Goal: Task Accomplishment & Management: Use online tool/utility

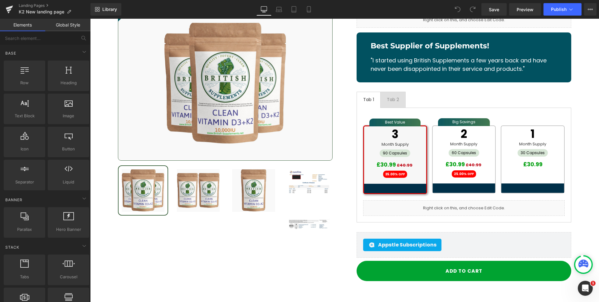
scroll to position [7473, 0]
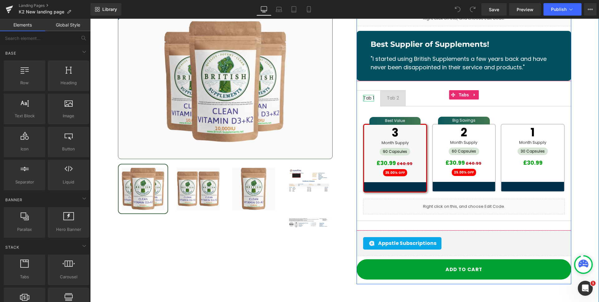
click at [363, 95] on div at bounding box center [364, 98] width 2 height 7
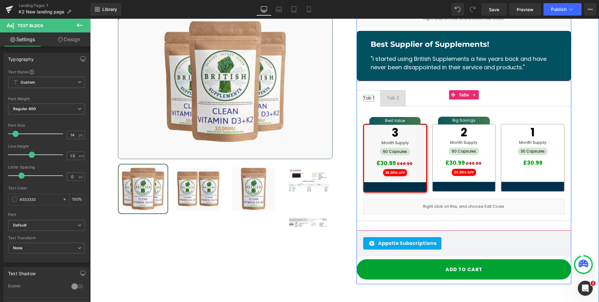
click at [367, 95] on div "Tab 1" at bounding box center [368, 98] width 11 height 7
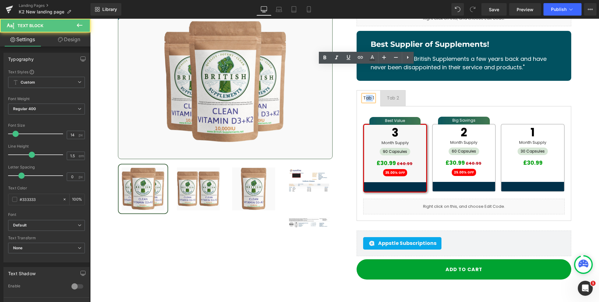
click at [367, 95] on div "Tab 1" at bounding box center [368, 98] width 11 height 7
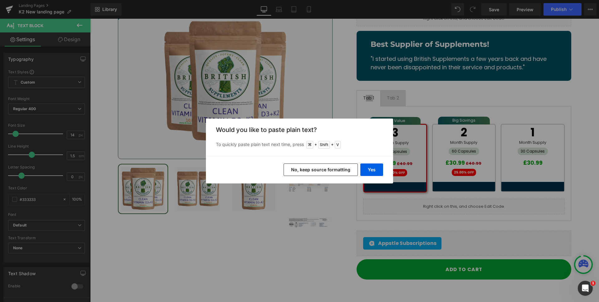
click at [336, 171] on button "No, keep source formatting" at bounding box center [321, 170] width 74 height 12
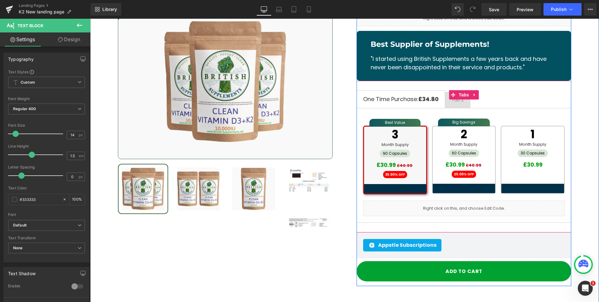
click at [462, 92] on span "Tab 2 Text Block" at bounding box center [458, 100] width 25 height 16
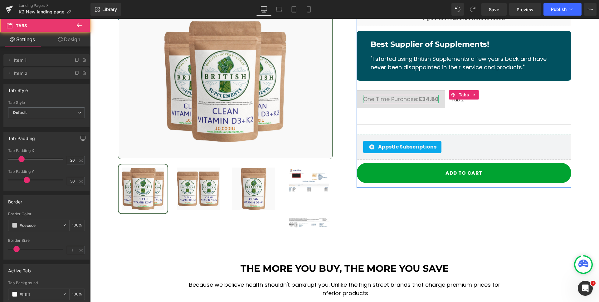
click at [384, 95] on div at bounding box center [401, 96] width 76 height 2
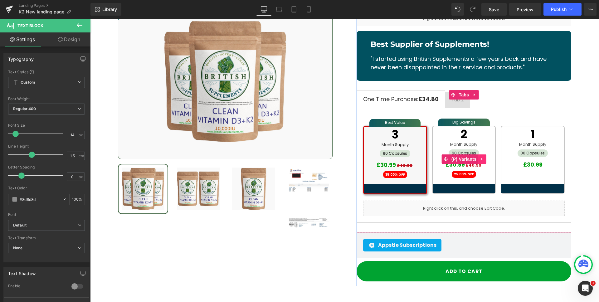
click at [483, 157] on icon at bounding box center [482, 159] width 4 height 5
click at [460, 102] on div at bounding box center [458, 103] width 12 height 2
click at [460, 97] on div "Tab 2" at bounding box center [458, 100] width 12 height 7
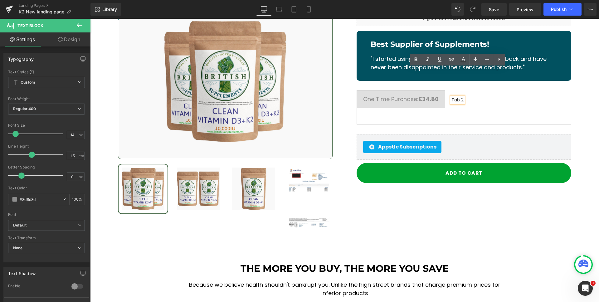
click at [459, 97] on div "Tab 2" at bounding box center [458, 100] width 12 height 7
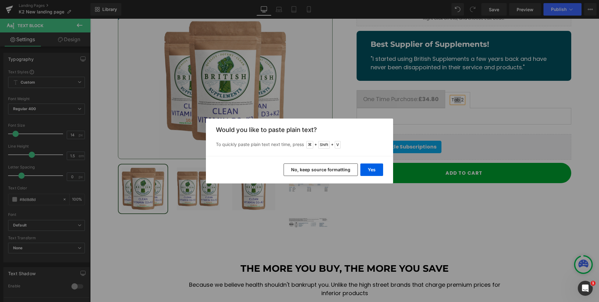
drag, startPoint x: 322, startPoint y: 174, endPoint x: 261, endPoint y: 148, distance: 66.6
click at [322, 174] on button "No, keep source formatting" at bounding box center [321, 170] width 74 height 12
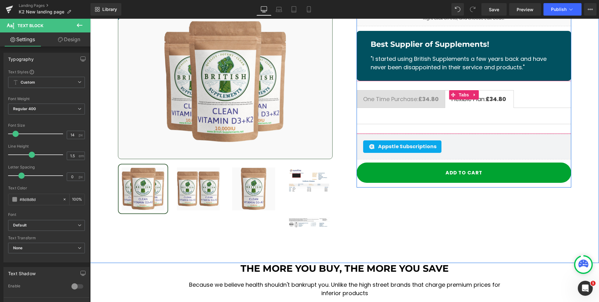
click at [542, 90] on ul "One Time Purchase: £34.80 Text Block Flexible Plan: £34.80 Text Block" at bounding box center [464, 99] width 215 height 18
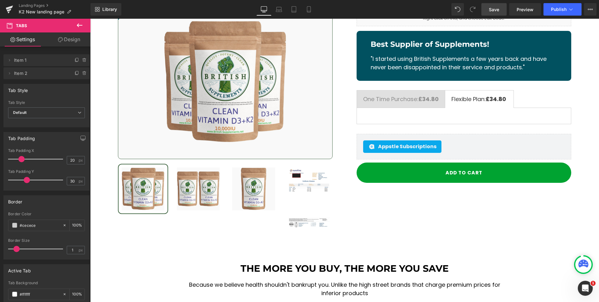
click at [485, 12] on link "Save" at bounding box center [494, 9] width 25 height 12
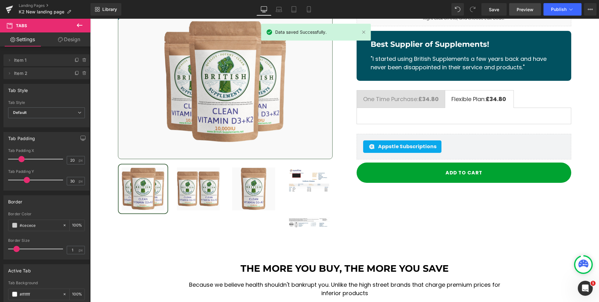
click at [525, 8] on span "Preview" at bounding box center [525, 9] width 17 height 7
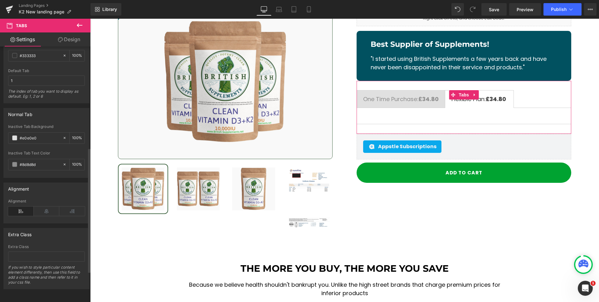
scroll to position [49, 0]
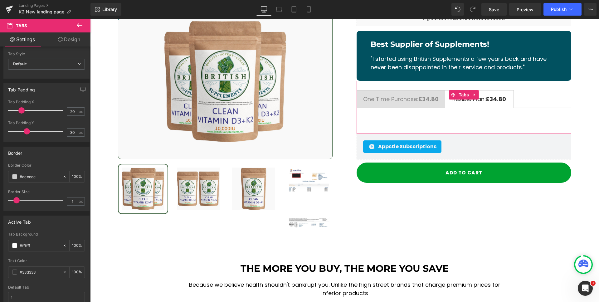
click at [73, 34] on link "Design" at bounding box center [69, 39] width 45 height 14
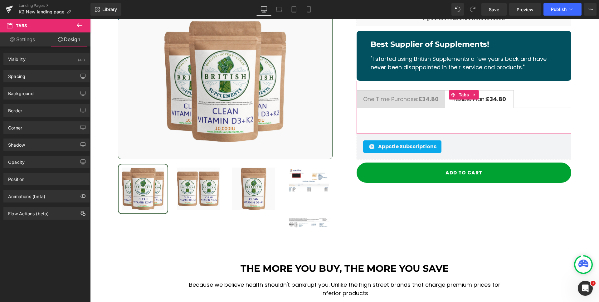
click at [33, 40] on link "Settings" at bounding box center [22, 39] width 45 height 14
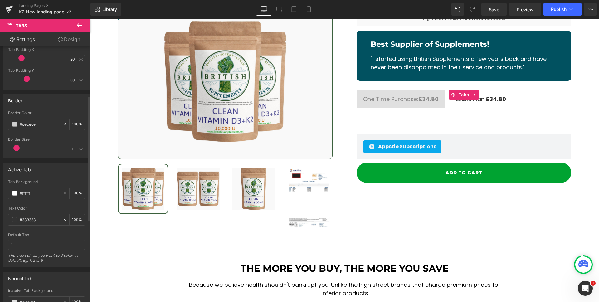
scroll to position [35, 0]
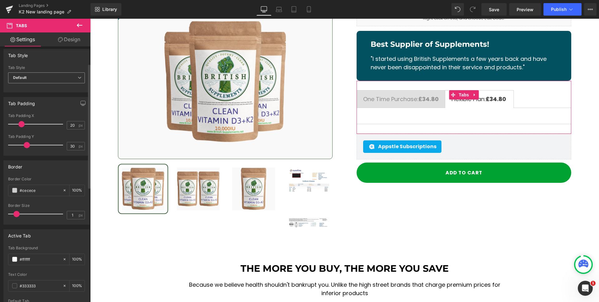
click at [46, 82] on span "Default" at bounding box center [46, 77] width 77 height 11
click at [45, 100] on li "Underline" at bounding box center [45, 98] width 74 height 9
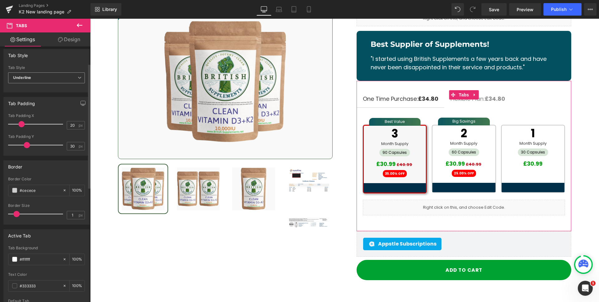
click at [33, 75] on span "Underline" at bounding box center [46, 77] width 77 height 11
click at [34, 85] on li "Default" at bounding box center [45, 88] width 74 height 9
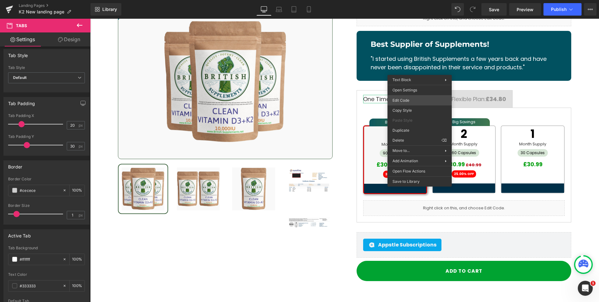
click at [404, 0] on div "You are previewing how the will restyle your page. You can not edit Elements in…" at bounding box center [299, 0] width 599 height 0
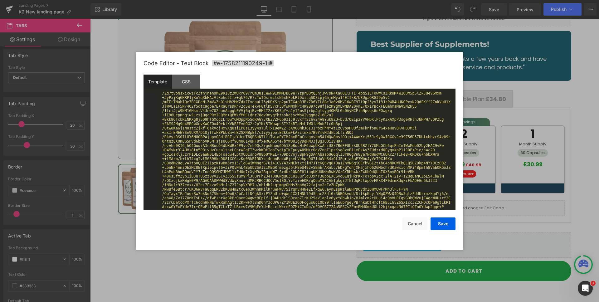
scroll to position [1600, 0]
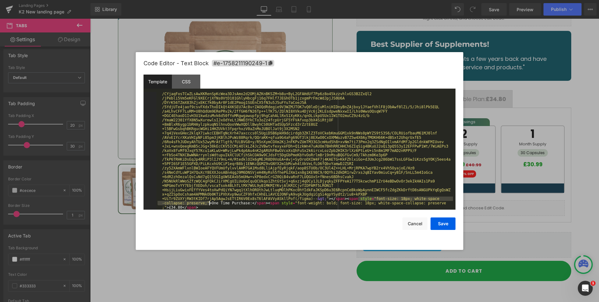
drag, startPoint x: 358, startPoint y: 199, endPoint x: 315, endPoint y: 225, distance: 50.2
click at [209, 203] on div "< span data-metadata = " &lt; !--(figmeta )eyJmaWxlS2V5IjoiUkZiY0FFekpxanVUNTFJ…" at bounding box center [304, 268] width 297 height 3553
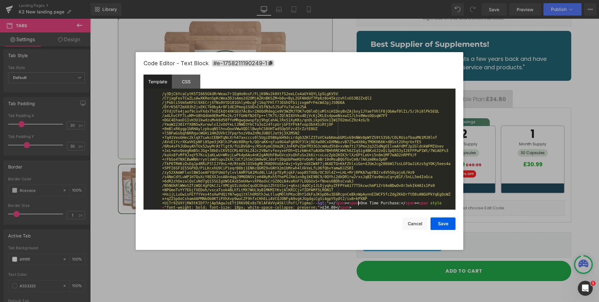
scroll to position [1595, 0]
drag, startPoint x: 431, startPoint y: 202, endPoint x: 320, endPoint y: 208, distance: 111.9
click at [320, 208] on div "< span data-metadata = " &lt; !--(figmeta )eyJmaWxlS2V5IjoiUkZiY0FFekpxanVUNTFJ…" at bounding box center [304, 268] width 297 height 3545
click at [444, 224] on button "Save" at bounding box center [443, 224] width 25 height 12
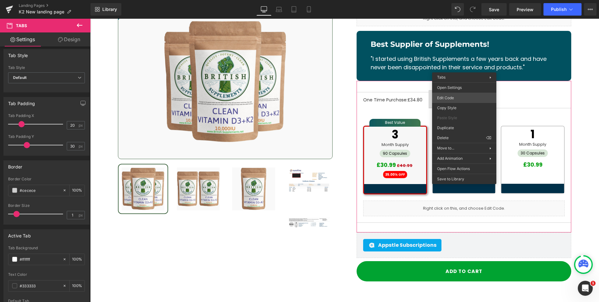
click at [463, 0] on div "You are previewing how the will restyle your page. You can not edit Elements in…" at bounding box center [299, 0] width 599 height 0
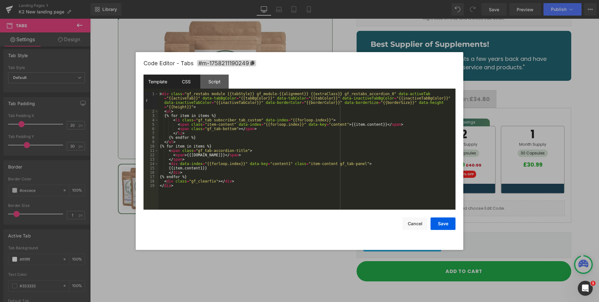
click at [175, 81] on div "CSS" at bounding box center [186, 82] width 28 height 14
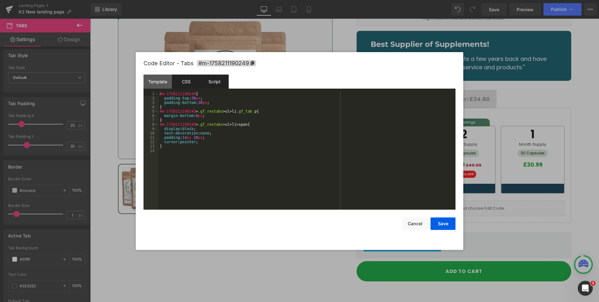
click at [208, 80] on div "Script" at bounding box center [214, 82] width 28 height 14
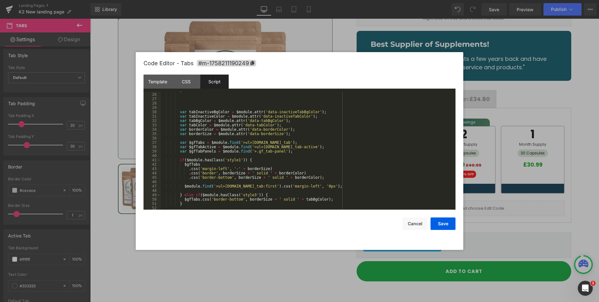
scroll to position [0, 0]
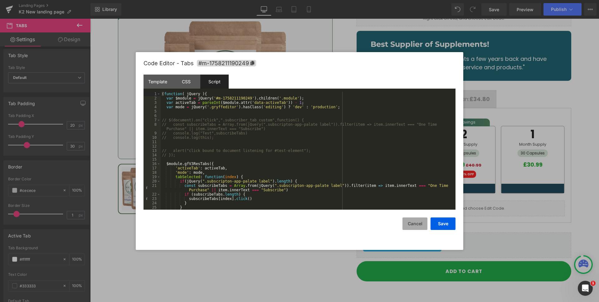
click at [411, 226] on button "Cancel" at bounding box center [415, 224] width 25 height 12
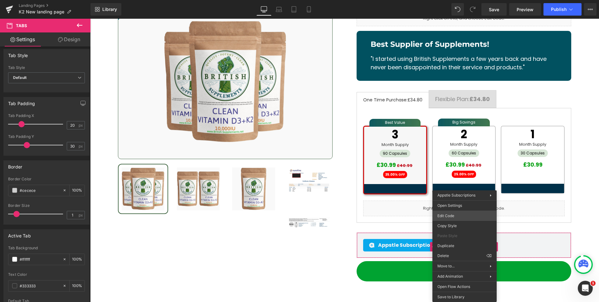
click at [457, 0] on div "You are previewing how the will restyle your page. You can not edit Elements in…" at bounding box center [299, 0] width 599 height 0
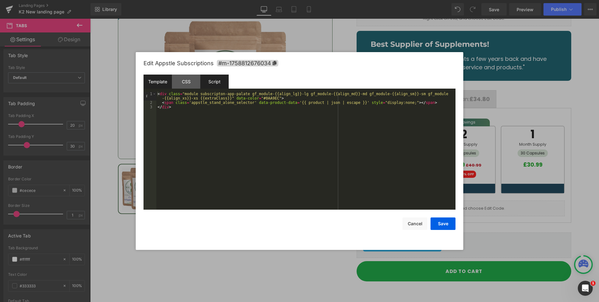
click at [213, 82] on div "Script" at bounding box center [214, 82] width 28 height 14
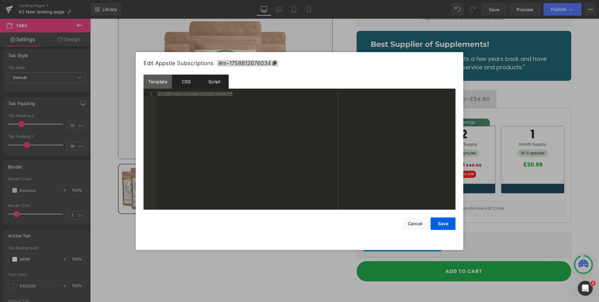
click at [188, 81] on div "CSS" at bounding box center [186, 82] width 28 height 14
click at [165, 81] on div "Template" at bounding box center [158, 82] width 28 height 14
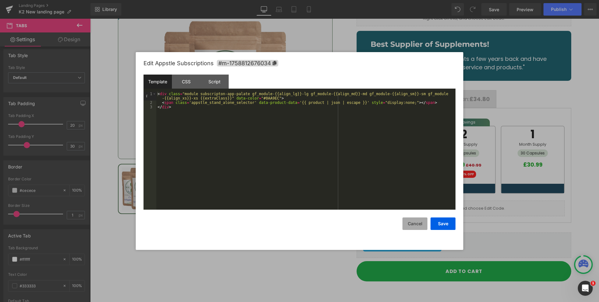
click at [418, 224] on button "Cancel" at bounding box center [415, 224] width 25 height 12
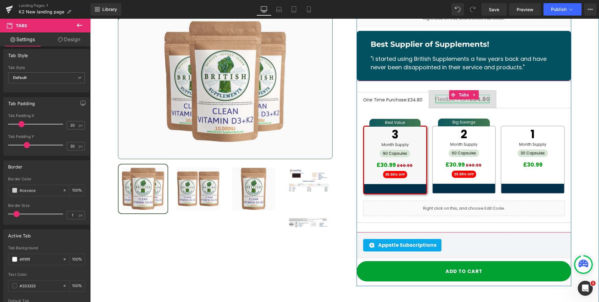
click at [462, 102] on div at bounding box center [463, 103] width 55 height 2
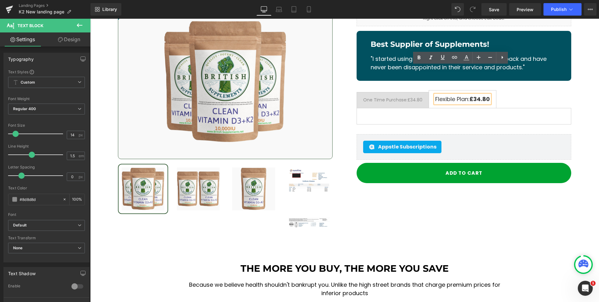
click at [529, 90] on ul "One Time Purchase: £34.80 Text Block Flexible Plan: £34.80 Text Block" at bounding box center [464, 99] width 215 height 18
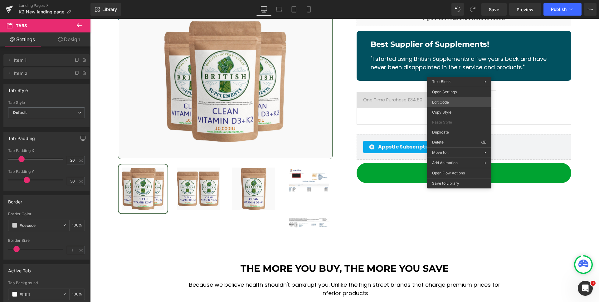
click at [467, 104] on body "You are previewing how the will restyle your page. You can not edit Elements in…" at bounding box center [299, 151] width 599 height 302
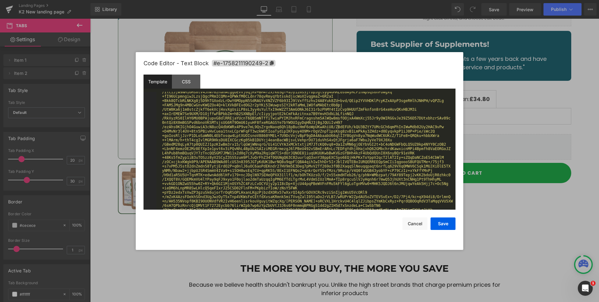
scroll to position [1560, 0]
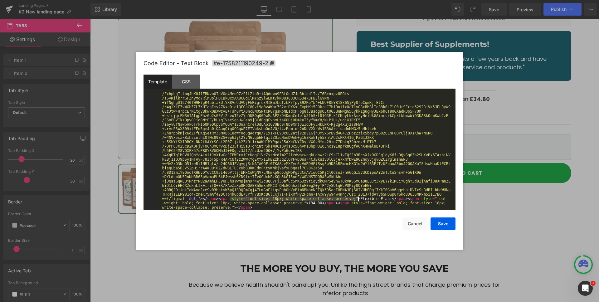
drag, startPoint x: 229, startPoint y: 198, endPoint x: 358, endPoint y: 198, distance: 128.6
click at [358, 198] on div "< span data-metadata = " &lt; !--(figmeta )eyJmaWxlS2V5IjoiUkZiY0FFekpxanVUNTFJ…" at bounding box center [304, 268] width 297 height 3475
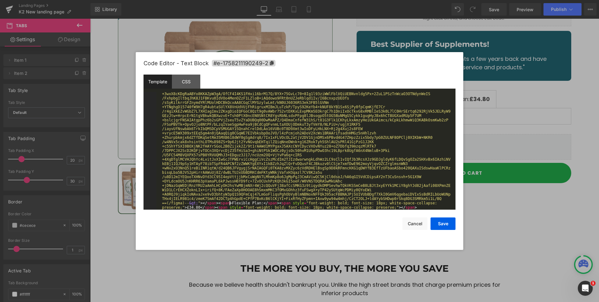
scroll to position [1556, 0]
drag, startPoint x: 293, startPoint y: 203, endPoint x: 233, endPoint y: 208, distance: 60.1
click at [190, 207] on div "< span data-metadata = " &lt; !--(figmeta )eyJmaWxlS2V5IjoiUkZiY0FFekpxanVUNTFJ…" at bounding box center [304, 269] width 297 height 3466
click at [298, 204] on div "< span data-metadata = " &lt; !--(figmeta )eyJmaWxlS2V5IjoiUkZiY0FFekpxanVUNTFJ…" at bounding box center [304, 269] width 297 height 3466
drag, startPoint x: 294, startPoint y: 203, endPoint x: 192, endPoint y: 208, distance: 101.9
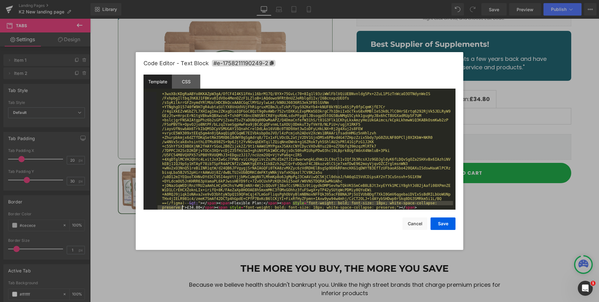
click at [183, 207] on div "< span data-metadata = " &lt; !--(figmeta )eyJmaWxlS2V5IjoiUkZiY0FFekpxanVUNTFJ…" at bounding box center [304, 269] width 297 height 3466
drag, startPoint x: 337, startPoint y: 203, endPoint x: 223, endPoint y: 206, distance: 113.7
click at [223, 206] on div "< span data-metadata = " &lt; !--(figmeta )eyJmaWxlS2V5IjoiUkZiY0FFekpxanVUNTFJ…" at bounding box center [304, 269] width 297 height 3466
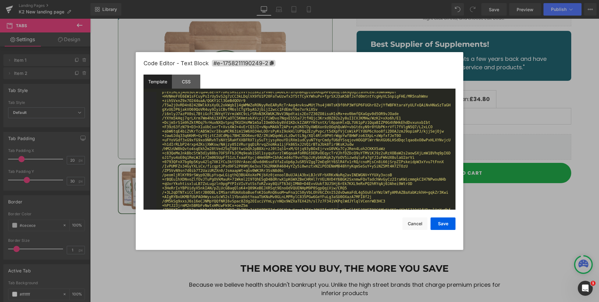
scroll to position [1552, 0]
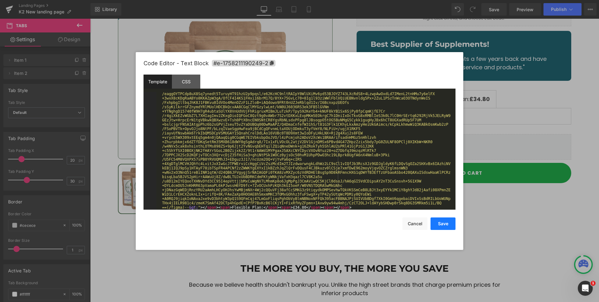
click at [452, 223] on button "Save" at bounding box center [443, 224] width 25 height 12
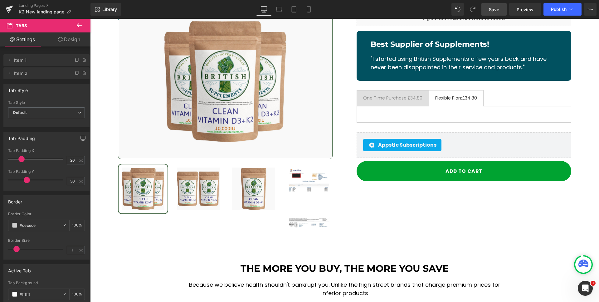
click at [491, 12] on span "Save" at bounding box center [494, 9] width 10 height 7
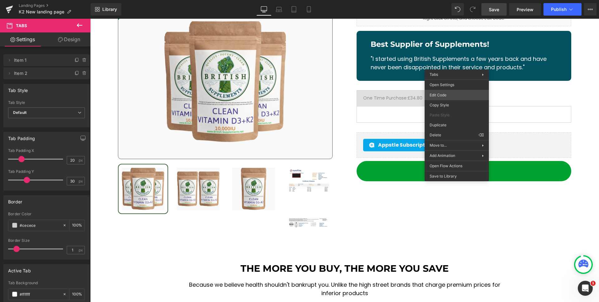
click at [456, 0] on div "You are previewing how the will restyle your page. You can not edit Elements in…" at bounding box center [299, 0] width 599 height 0
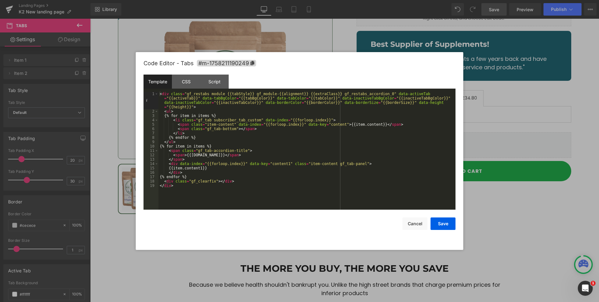
click at [170, 112] on div "< div class = "gf_restabs module {{tabStyle}} gf_module-{{alignment}} {{extraCl…" at bounding box center [307, 162] width 297 height 140
click at [452, 223] on button "Save" at bounding box center [443, 224] width 25 height 12
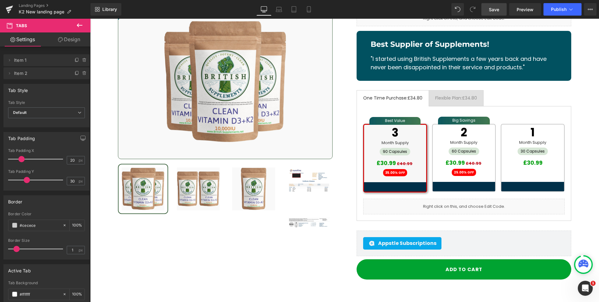
click at [482, 7] on link "Save" at bounding box center [494, 9] width 25 height 12
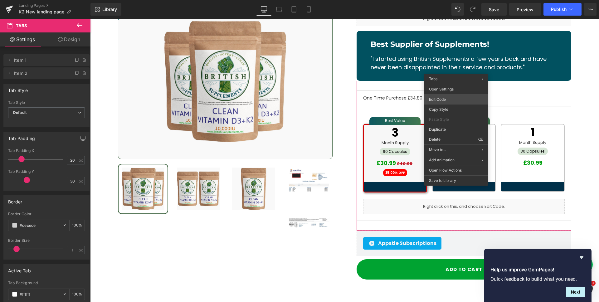
click at [444, 0] on div "You are previewing how the will restyle your page. You can not edit Elements in…" at bounding box center [299, 0] width 599 height 0
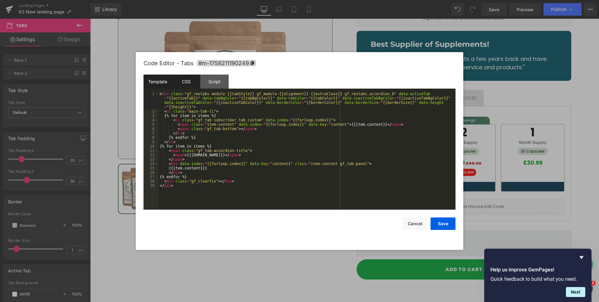
click at [189, 85] on div "CSS" at bounding box center [186, 82] width 28 height 14
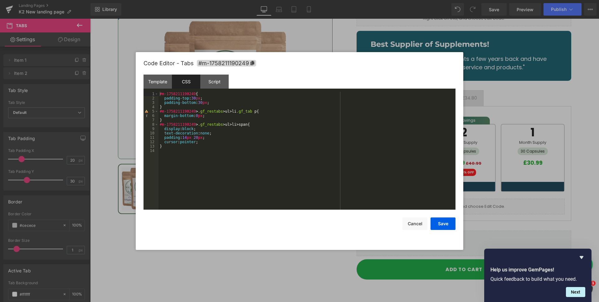
click at [174, 155] on div "#m-1758211190249 { padding-top : 30 px ; padding-bottom : 30 px ; } #m-17582111…" at bounding box center [307, 155] width 297 height 127
click at [439, 226] on button "Save" at bounding box center [443, 224] width 25 height 12
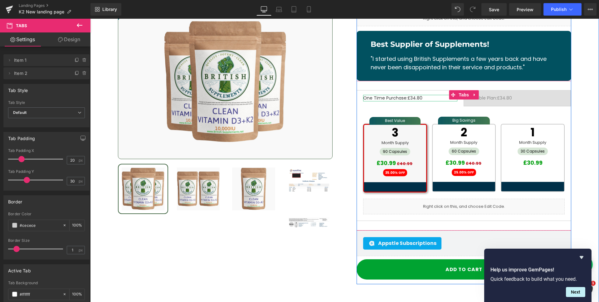
click at [429, 95] on div "One Time Purchase: £34.80" at bounding box center [410, 98] width 94 height 7
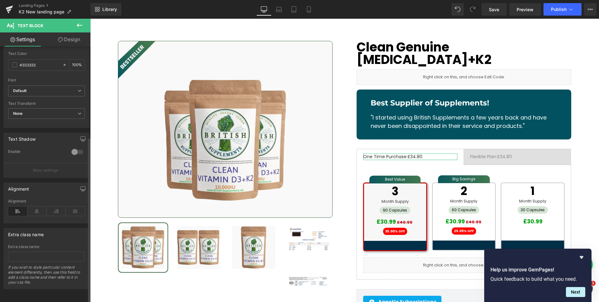
scroll to position [139, 0]
click at [34, 209] on icon at bounding box center [36, 211] width 19 height 9
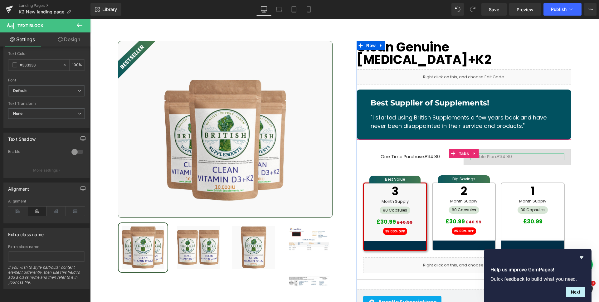
click at [530, 154] on div "Flexible Plan: £34.80" at bounding box center [517, 157] width 94 height 7
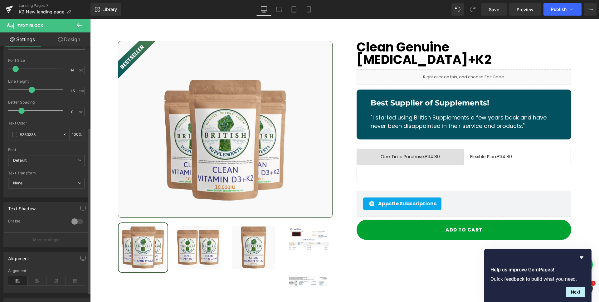
scroll to position [125, 0]
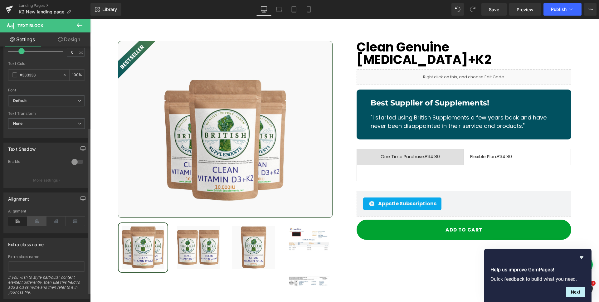
click at [40, 225] on icon at bounding box center [36, 221] width 19 height 9
click at [499, 8] on span "Save" at bounding box center [494, 9] width 10 height 7
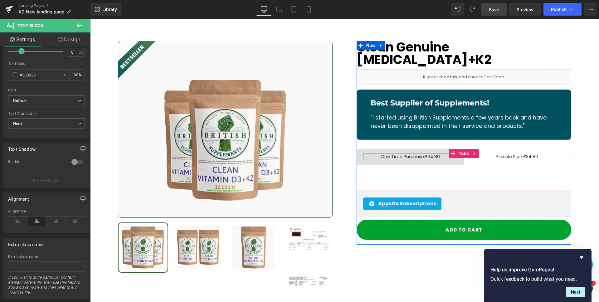
click at [422, 154] on span "One Time Purchase:" at bounding box center [403, 157] width 44 height 6
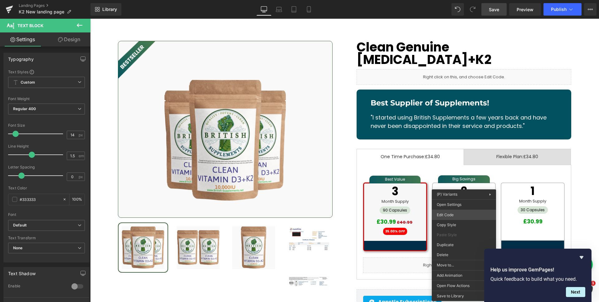
click at [451, 0] on div "You are previewing how the will restyle your page. You can not edit Elements in…" at bounding box center [299, 0] width 599 height 0
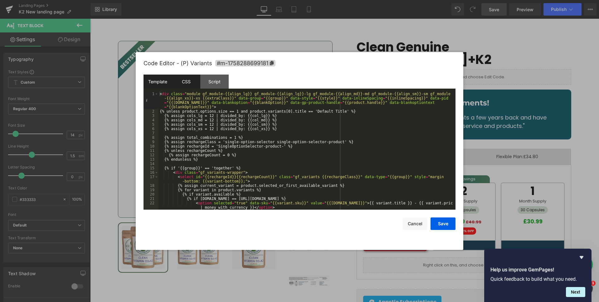
click at [181, 87] on div "CSS" at bounding box center [186, 82] width 28 height 14
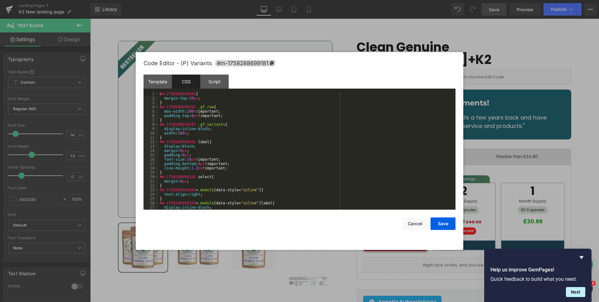
scroll to position [26, 0]
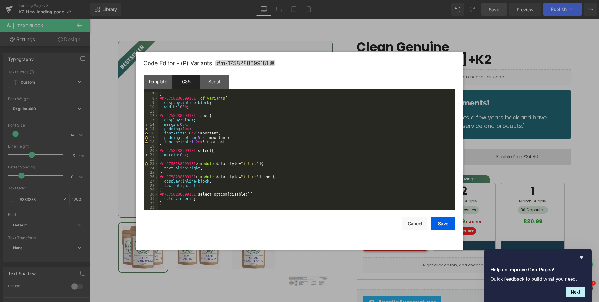
click at [161, 204] on div "} #m-1758288699181 .gf_variants { display : inline-block ; width : 100 % ; } #m…" at bounding box center [306, 155] width 295 height 127
click at [169, 202] on div "} #m-1758288699181 .gf_variants { display : inline-block ; width : 100 % ; } #m…" at bounding box center [306, 155] width 295 height 127
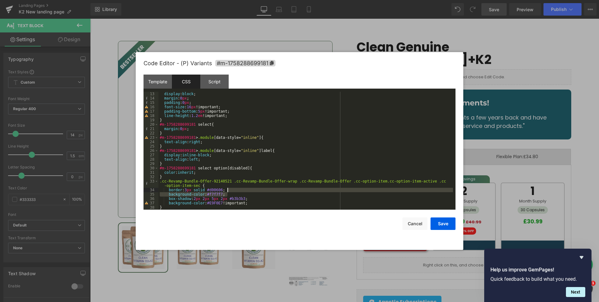
drag, startPoint x: 239, startPoint y: 194, endPoint x: 238, endPoint y: 191, distance: 3.4
click at [238, 191] on div "display : block ; margin : 0 px ; padding : 0 px ; font-size : 16 px !important…" at bounding box center [306, 155] width 295 height 127
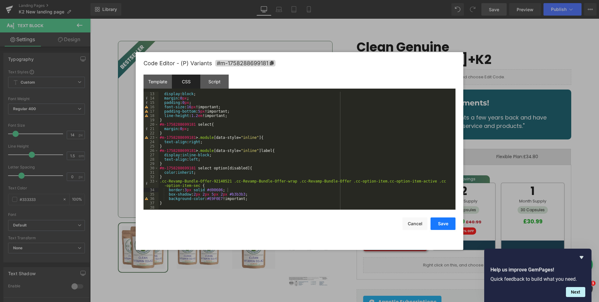
click at [445, 227] on button "Save" at bounding box center [443, 224] width 25 height 12
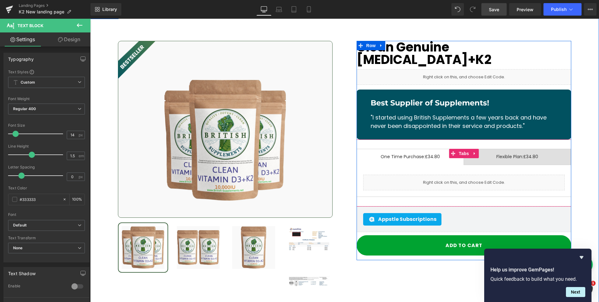
click at [411, 149] on span "One Time Purchase: £34.80 Text Block" at bounding box center [410, 157] width 107 height 16
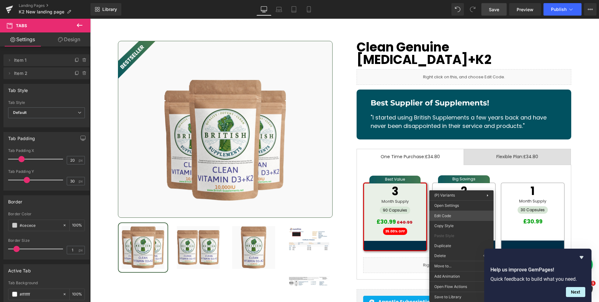
click at [456, 0] on div "You are previewing how the will restyle your page. You can not edit Elements in…" at bounding box center [299, 0] width 599 height 0
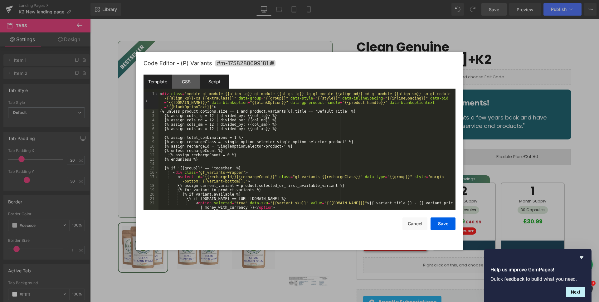
click at [209, 84] on div "Script" at bounding box center [214, 82] width 28 height 14
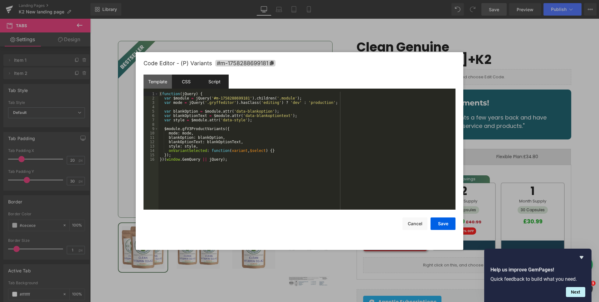
click at [185, 85] on div "CSS" at bounding box center [186, 82] width 28 height 14
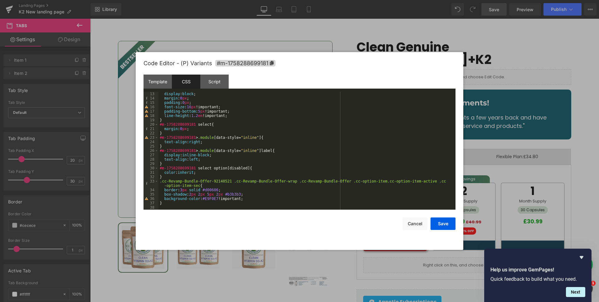
click at [167, 201] on div "display : block ; margin : 0 px ; padding : 0 px ; font-size : 16 px !important…" at bounding box center [306, 155] width 295 height 127
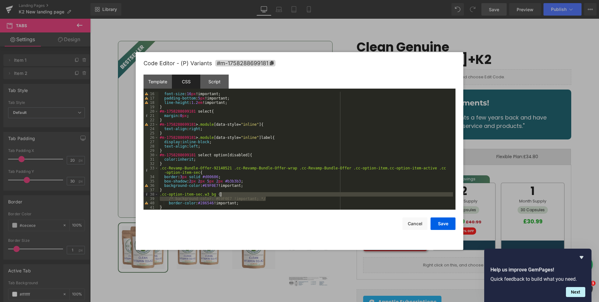
click at [274, 196] on div "font-size : 16 px !important; padding-bottom : 5 px !important; line-height : 1…" at bounding box center [306, 155] width 295 height 127
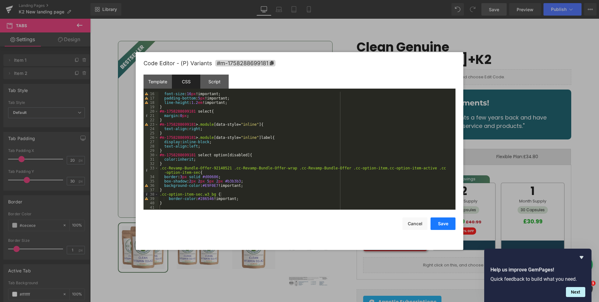
click at [442, 226] on button "Save" at bounding box center [443, 224] width 25 height 12
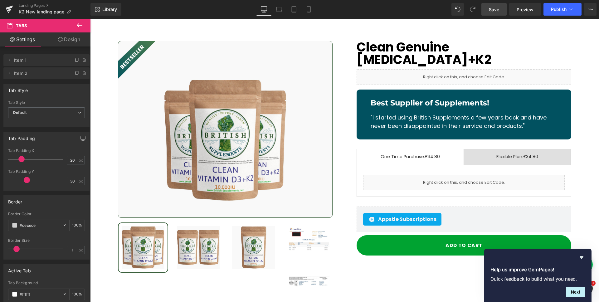
click at [495, 13] on link "Save" at bounding box center [494, 9] width 25 height 12
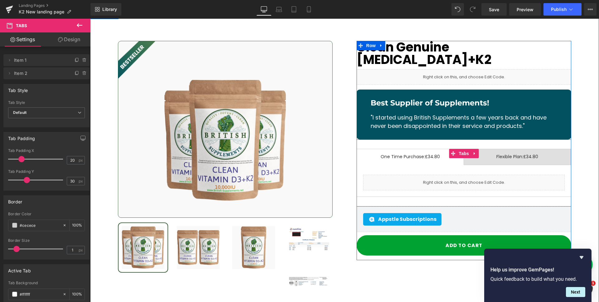
click at [422, 149] on span "One Time Purchase: £34.80 Text Block" at bounding box center [410, 157] width 107 height 16
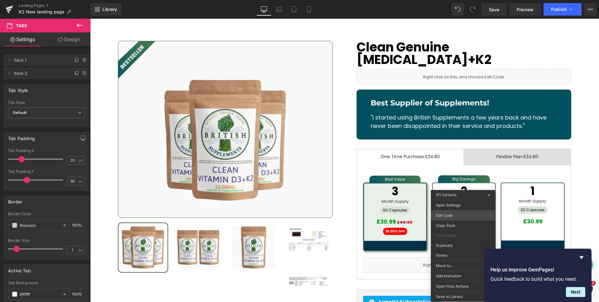
click at [460, 0] on div "You are previewing how the will restyle your page. You can not edit Elements in…" at bounding box center [299, 0] width 599 height 0
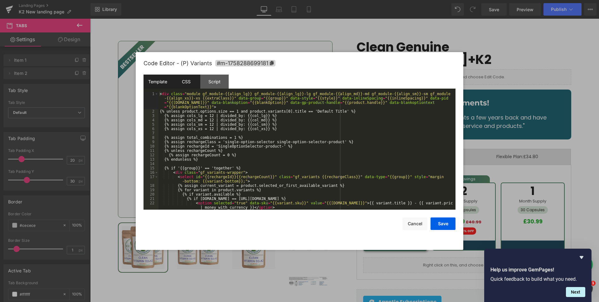
click at [188, 80] on div "CSS" at bounding box center [186, 82] width 28 height 14
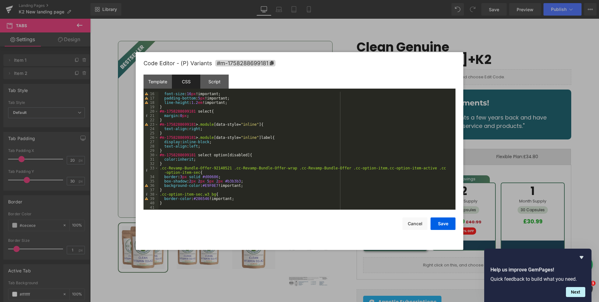
click at [169, 206] on div "font-size : 16 px !important; padding-bottom : 5 px !important; line-height : 1…" at bounding box center [306, 155] width 295 height 127
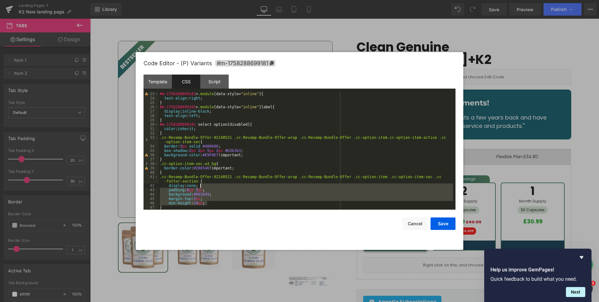
drag, startPoint x: 217, startPoint y: 201, endPoint x: 209, endPoint y: 187, distance: 16.2
click at [209, 187] on div "#m-1758288699181 > .module [ data-style = " inline " ] { text-align : right ; }…" at bounding box center [306, 155] width 295 height 127
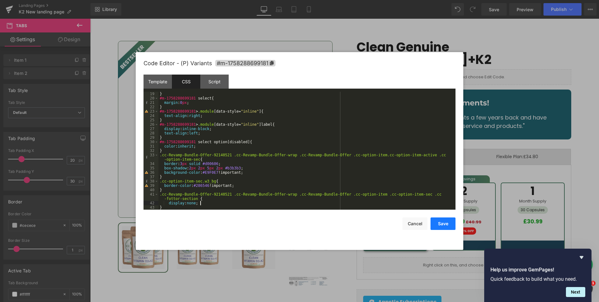
click at [440, 220] on button "Save" at bounding box center [443, 224] width 25 height 12
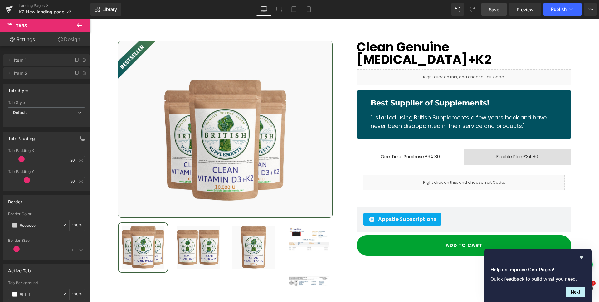
click at [495, 14] on link "Save" at bounding box center [494, 9] width 25 height 12
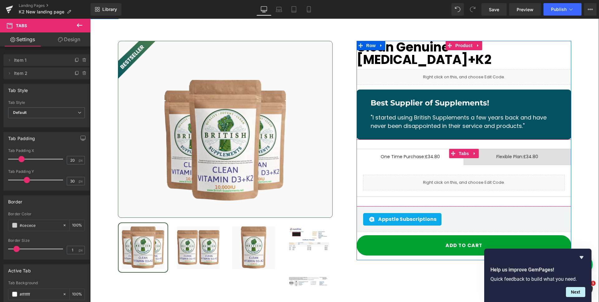
click at [90, 19] on div at bounding box center [90, 19] width 0 height 0
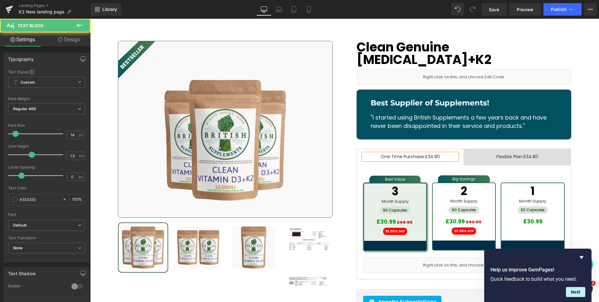
click at [421, 149] on span "One Time Purchase: £34.80 Text Block" at bounding box center [410, 157] width 107 height 16
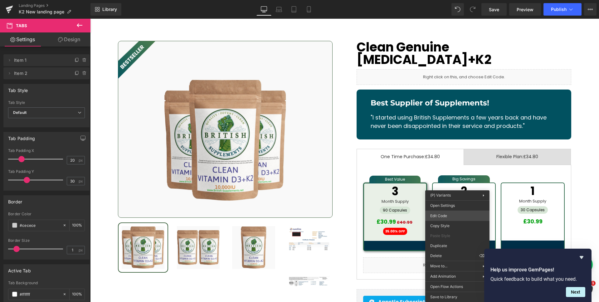
click at [450, 0] on div "You are previewing how the will restyle your page. You can not edit Elements in…" at bounding box center [299, 0] width 599 height 0
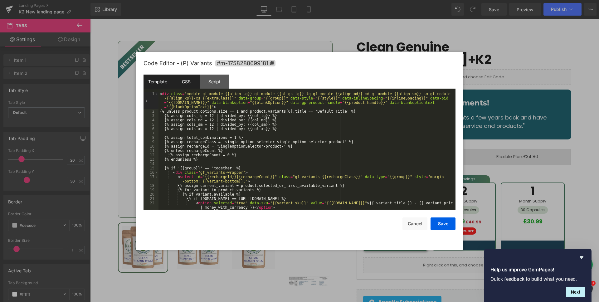
click at [181, 84] on div "CSS" at bounding box center [186, 82] width 28 height 14
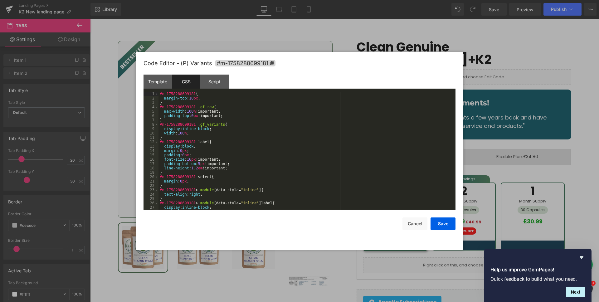
scroll to position [83, 0]
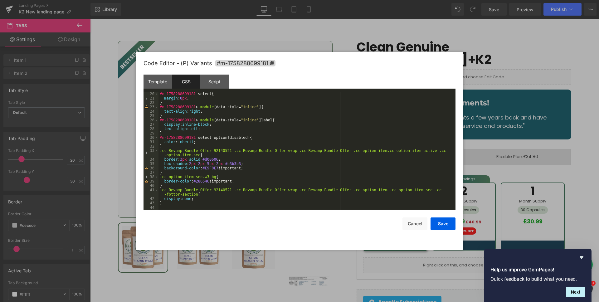
click at [175, 203] on div "#m-1758288699181 select { margin : 0 px ; } #m-1758288699181 > .module [ data-s…" at bounding box center [306, 155] width 295 height 127
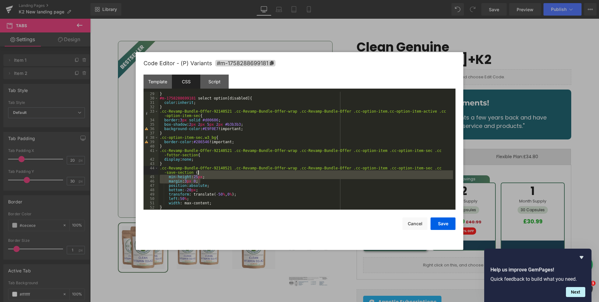
drag, startPoint x: 212, startPoint y: 181, endPoint x: 213, endPoint y: 174, distance: 7.8
click at [213, 174] on div "} #m-1758288699181 select option [ disabled ] { color : inherit ; } .cc-Revamp-…" at bounding box center [306, 155] width 295 height 127
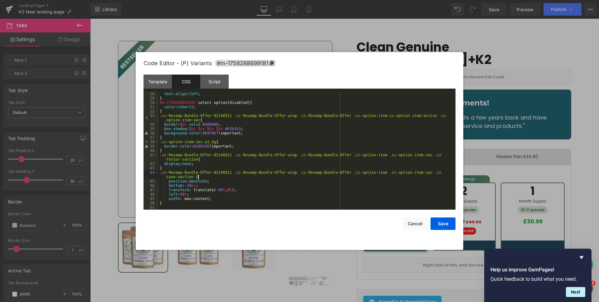
scroll to position [118, 0]
click at [441, 227] on button "Save" at bounding box center [443, 224] width 25 height 12
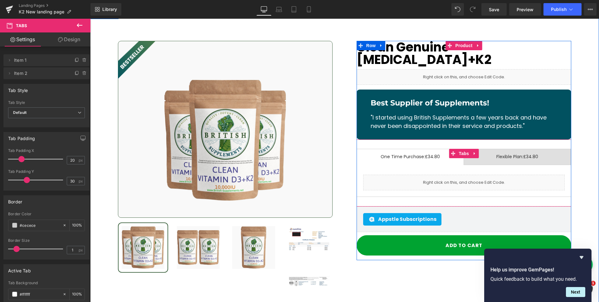
click at [500, 149] on span "Flexible Plan: £34.80 Text Block" at bounding box center [517, 157] width 107 height 16
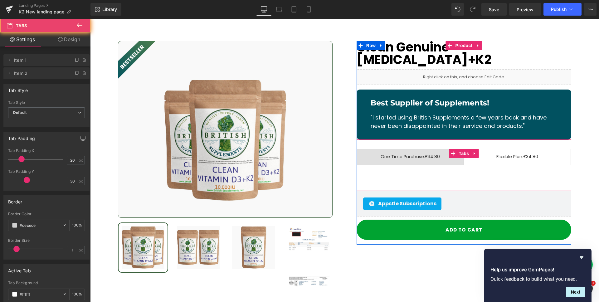
click at [428, 149] on span "One Time Purchase: £34.80 Text Block" at bounding box center [410, 157] width 107 height 16
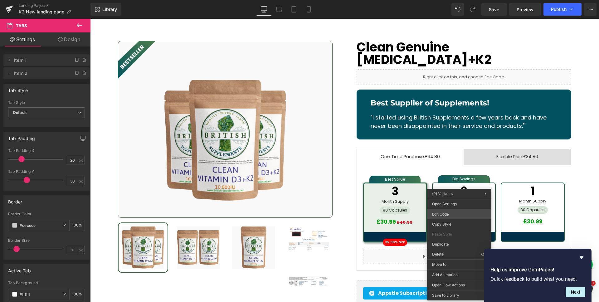
click at [454, 0] on div "You are previewing how the will restyle your page. You can not edit Elements in…" at bounding box center [299, 0] width 599 height 0
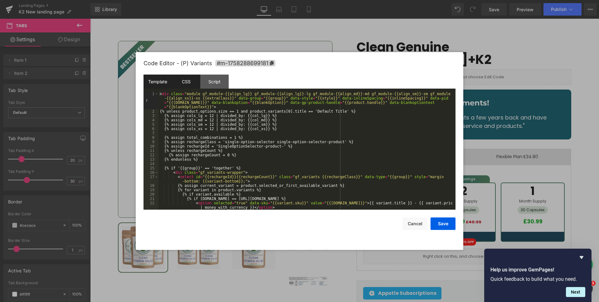
click at [189, 79] on div "CSS" at bounding box center [186, 82] width 28 height 14
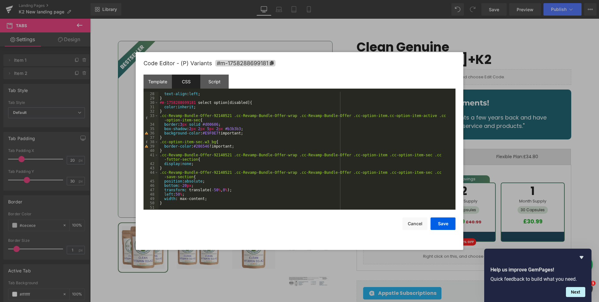
click at [181, 202] on div "text-align : left ; } #m-1758288699181 select option [ disabled ] { color : inh…" at bounding box center [306, 155] width 295 height 127
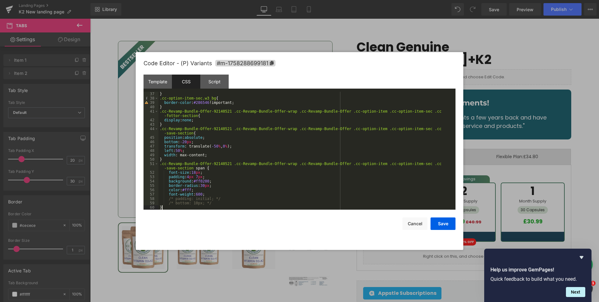
scroll to position [162, 0]
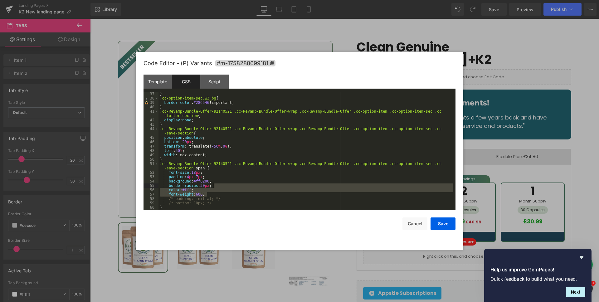
drag, startPoint x: 214, startPoint y: 194, endPoint x: 215, endPoint y: 186, distance: 7.8
click at [215, 186] on div "} .cc-option-item-sec.w3_bg { border-color : #286546 !important; } .cc-Revamp-B…" at bounding box center [306, 155] width 295 height 127
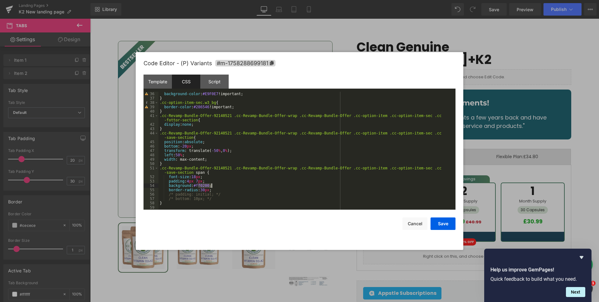
drag, startPoint x: 198, startPoint y: 186, endPoint x: 215, endPoint y: 188, distance: 17.3
click at [212, 185] on div "background-color : #E9F0E7 !important; } .cc-option-item-sec.w3_bg { border-col…" at bounding box center [306, 155] width 295 height 127
drag, startPoint x: 217, startPoint y: 197, endPoint x: 220, endPoint y: 189, distance: 8.4
click at [220, 189] on div "background-color : #E9F0E7 !important; } .cc-option-item-sec.w3_bg { border-col…" at bounding box center [306, 155] width 295 height 127
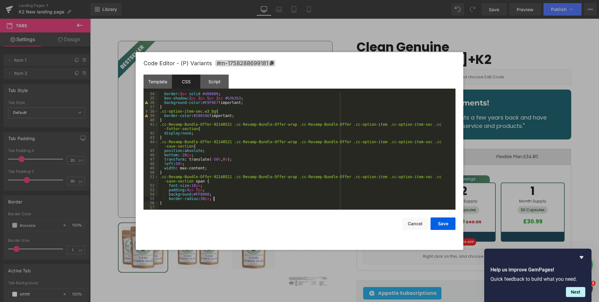
scroll to position [149, 0]
click at [443, 222] on button "Save" at bounding box center [443, 224] width 25 height 12
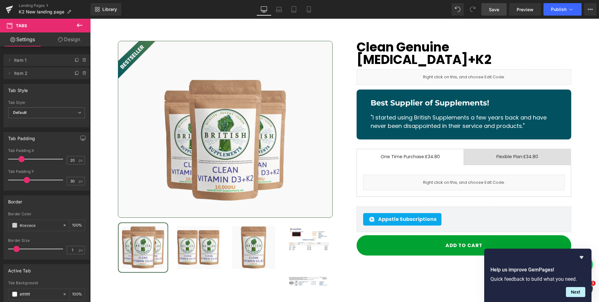
click at [496, 12] on span "Save" at bounding box center [494, 9] width 10 height 7
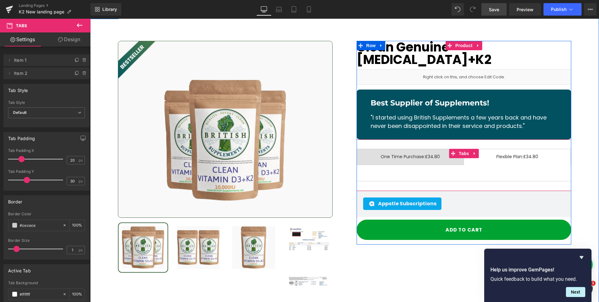
click at [491, 149] on span "Flexible Plan: £34.80 Text Block" at bounding box center [517, 157] width 107 height 16
click at [431, 149] on span "One Time Purchase: £34.80 Text Block" at bounding box center [410, 157] width 107 height 16
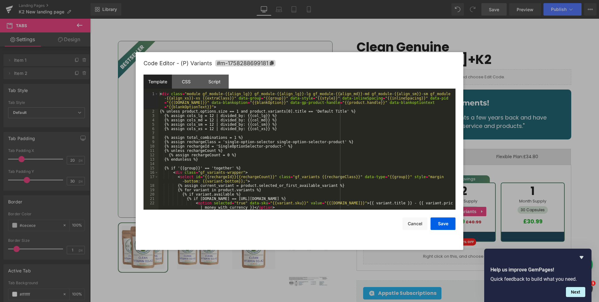
click at [460, 0] on div "You are previewing how the will restyle your page. You can not edit Elements in…" at bounding box center [299, 0] width 599 height 0
click at [194, 84] on div "CSS" at bounding box center [186, 82] width 28 height 14
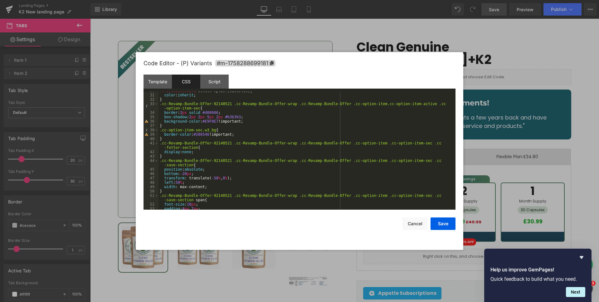
scroll to position [111, 0]
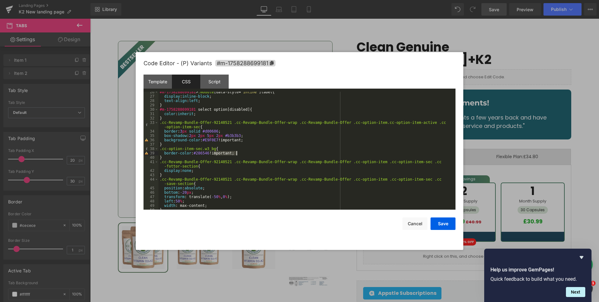
drag, startPoint x: 214, startPoint y: 152, endPoint x: 237, endPoint y: 153, distance: 22.2
click at [237, 153] on div "#m-1758288699181 > .module [ data-style = " inline " ] label { display : inline…" at bounding box center [306, 153] width 295 height 127
click at [194, 171] on div "#m-1758288699181 > .module [ data-style = " inline " ] label { display : inline…" at bounding box center [306, 153] width 295 height 127
paste textarea
click at [206, 188] on div "#m-1758288699181 > .module [ data-style = " inline " ] label { display : inline…" at bounding box center [306, 153] width 295 height 127
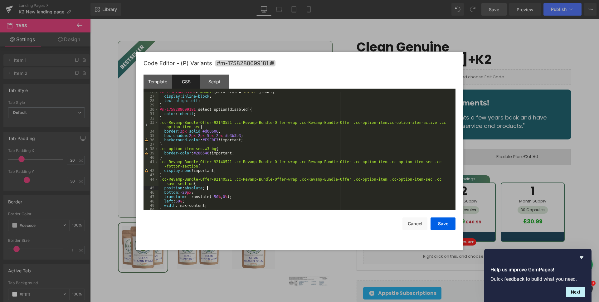
paste textarea
click at [194, 192] on div "#m-1758288699181 > .module [ data-style = " inline " ] label { display : inline…" at bounding box center [306, 153] width 295 height 127
paste textarea
click at [232, 197] on div "#m-1758288699181 > .module [ data-style = " inline " ] label { display : inline…" at bounding box center [306, 153] width 295 height 127
paste textarea
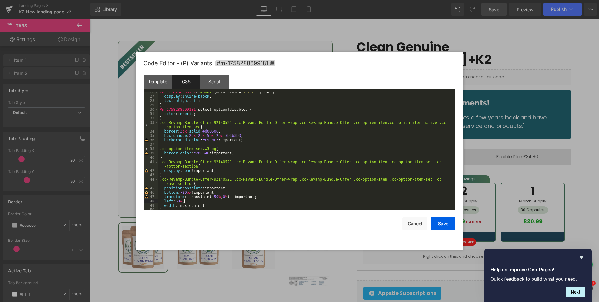
click at [185, 201] on div "#m-1758288699181 > .module [ data-style = " inline " ] label { display : inline…" at bounding box center [306, 153] width 295 height 127
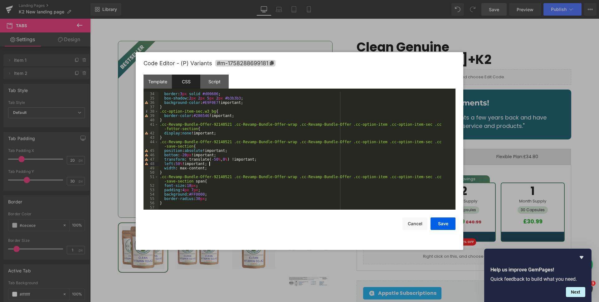
scroll to position [149, 0]
click at [204, 168] on div "border : 3 px solid #d00606 ; box-shadow : 2 px 2 px 5 px 2 px #b3b3b3 ; backgr…" at bounding box center [306, 155] width 295 height 127
paste textarea
click at [198, 185] on div "border : 3 px solid #d00606 ; box-shadow : 2 px 2 px 5 px 2 px #b3b3b3 ; backgr…" at bounding box center [306, 155] width 295 height 127
paste textarea
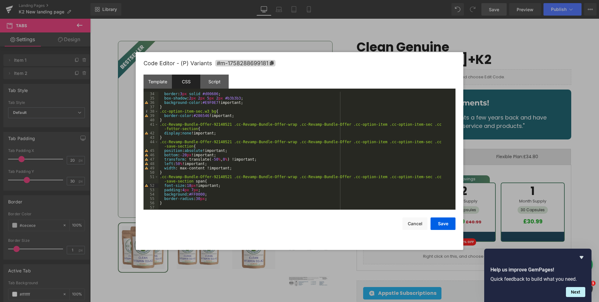
click at [200, 189] on div "border : 3 px solid #d00606 ; box-shadow : 2 px 2 px 5 px 2 px #b3b3b3 ; backgr…" at bounding box center [306, 155] width 295 height 127
paste textarea
click at [208, 193] on div "border : 3 px solid #d00606 ; box-shadow : 2 px 2 px 5 px 2 px #b3b3b3 ; backgr…" at bounding box center [306, 155] width 295 height 127
paste textarea
click at [208, 199] on div "border : 3 px solid #d00606 ; box-shadow : 2 px 2 px 5 px 2 px #b3b3b3 ; backgr…" at bounding box center [306, 155] width 295 height 127
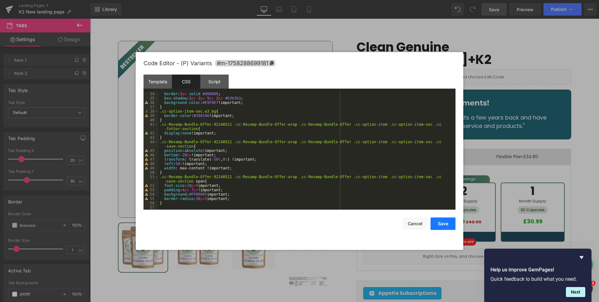
click at [439, 222] on button "Save" at bounding box center [443, 224] width 25 height 12
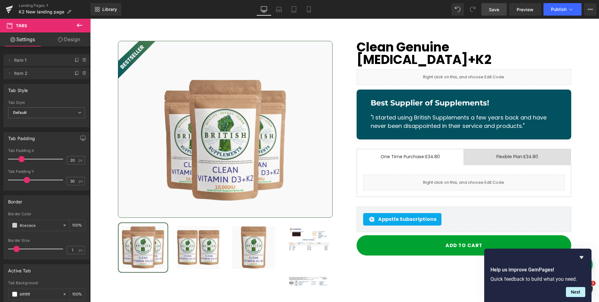
click at [493, 14] on link "Save" at bounding box center [494, 9] width 25 height 12
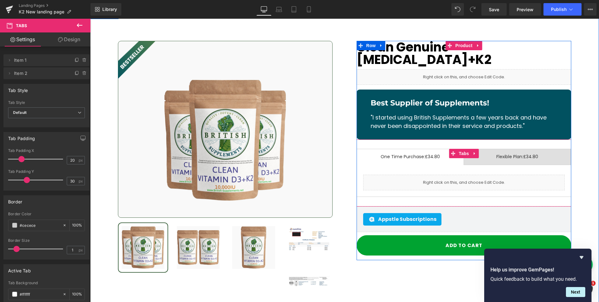
click at [504, 149] on span "Flexible Plan: £34.80 Text Block" at bounding box center [517, 157] width 107 height 16
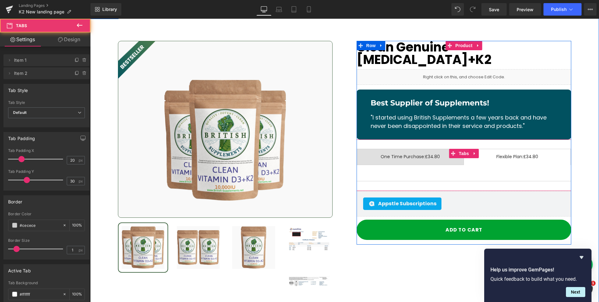
click at [440, 149] on span "One Time Purchase: £34.80 Text Block" at bounding box center [410, 157] width 107 height 16
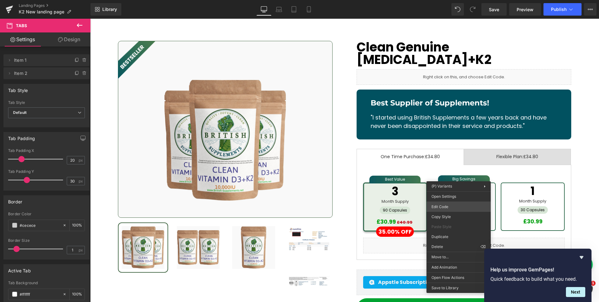
click at [458, 0] on div "You are previewing how the will restyle your page. You can not edit Elements in…" at bounding box center [299, 0] width 599 height 0
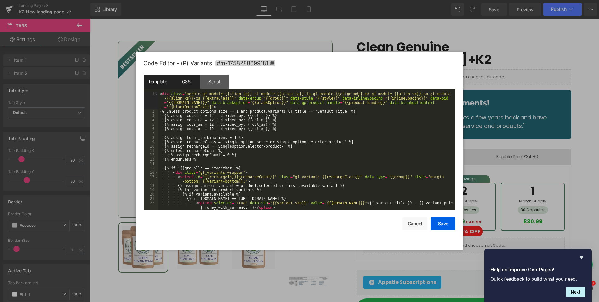
click at [190, 85] on div "CSS" at bounding box center [186, 82] width 28 height 14
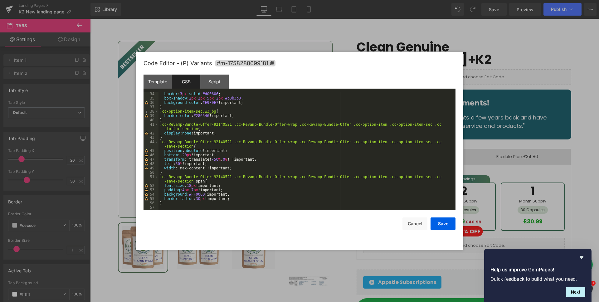
click at [164, 204] on div "border : 3 px solid #d00606 ; box-shadow : 2 px 2 px 5 px 2 px #b3b3b3 ; backgr…" at bounding box center [306, 155] width 295 height 127
paste textarea
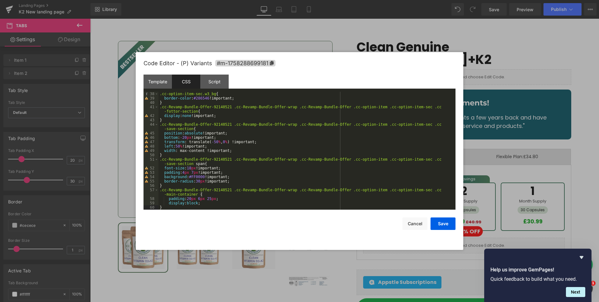
click at [218, 197] on div ".cc-option-item-sec.w3_bg { border-color : #286546 !important; } .cc-Revamp-Bun…" at bounding box center [306, 155] width 295 height 127
drag, startPoint x: 235, startPoint y: 203, endPoint x: 258, endPoint y: 197, distance: 23.9
click at [258, 197] on div ".cc-option-item-sec.w3_bg { border-color : #286546 !important; } .cc-Revamp-Bun…" at bounding box center [306, 155] width 295 height 127
click at [438, 223] on button "Save" at bounding box center [443, 224] width 25 height 12
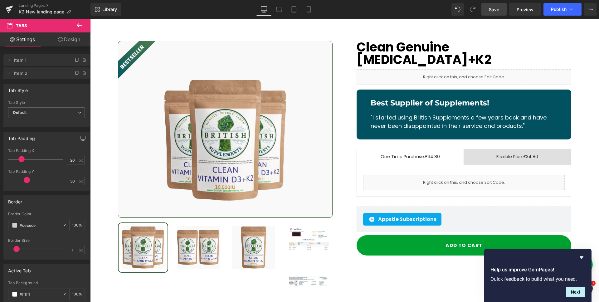
click at [493, 12] on link "Save" at bounding box center [494, 9] width 25 height 12
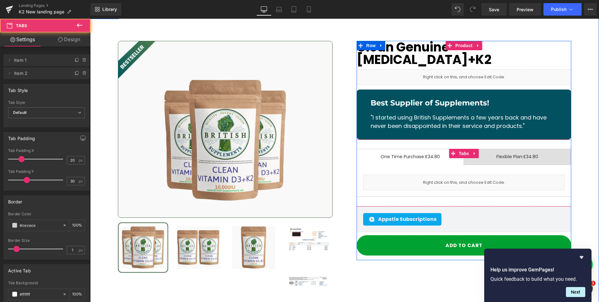
click at [484, 149] on span "Flexible Plan: £34.80 Text Block" at bounding box center [517, 157] width 107 height 16
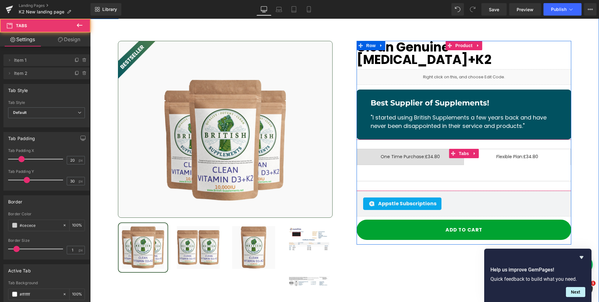
click at [444, 149] on span "One Time Purchase: £34.80 Text Block" at bounding box center [410, 157] width 107 height 16
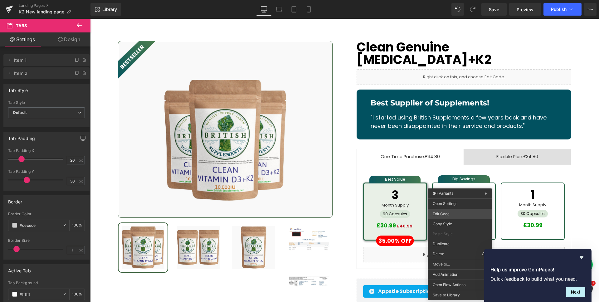
click at [454, 0] on div "You are previewing how the will restyle your page. You can not edit Elements in…" at bounding box center [299, 0] width 599 height 0
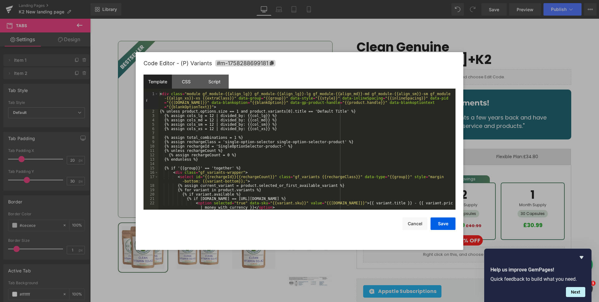
click at [348, 131] on div "< div class = "module gf_module-{{align_lg}} gf_module-{{align_lg}}-lg gf_modul…" at bounding box center [306, 162] width 295 height 140
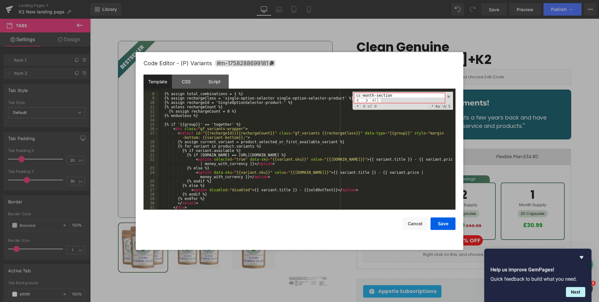
scroll to position [0, 0]
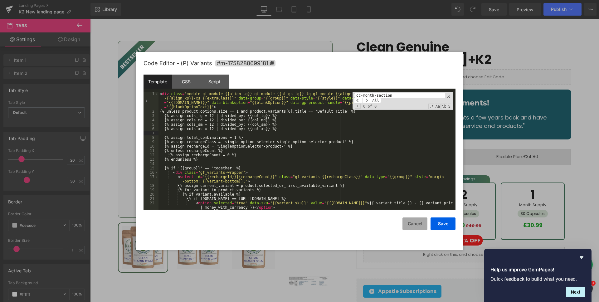
type input "cc-month-section"
click at [419, 227] on button "Cancel" at bounding box center [415, 224] width 25 height 12
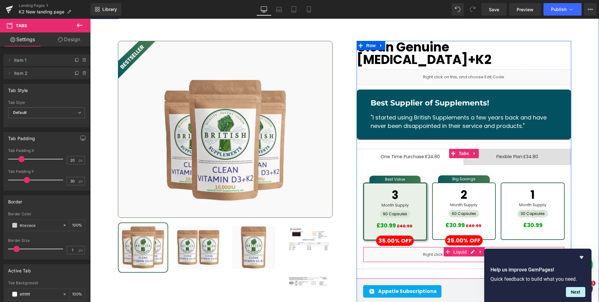
click at [462, 248] on span "Liquid" at bounding box center [460, 252] width 17 height 9
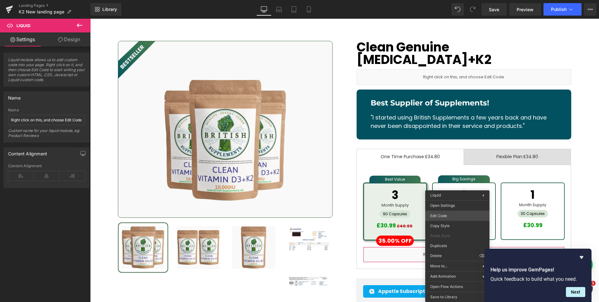
click at [448, 0] on div "Liquid You are previewing how the will restyle your page. You can not edit Elem…" at bounding box center [299, 0] width 599 height 0
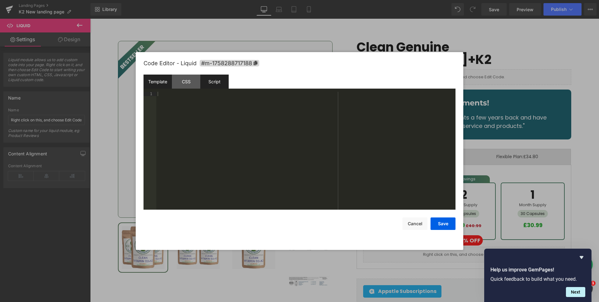
click at [206, 82] on div "Script" at bounding box center [214, 82] width 28 height 14
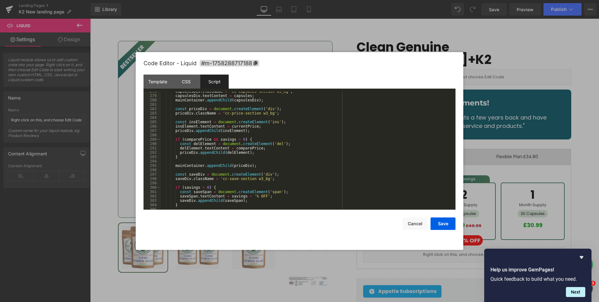
scroll to position [1199, 0]
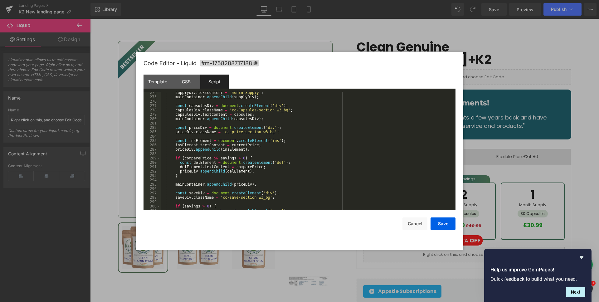
click at [305, 124] on div "supplyDiv . textContent = 'Month Supply' ; mainContainer . appendChild ( supply…" at bounding box center [307, 154] width 293 height 127
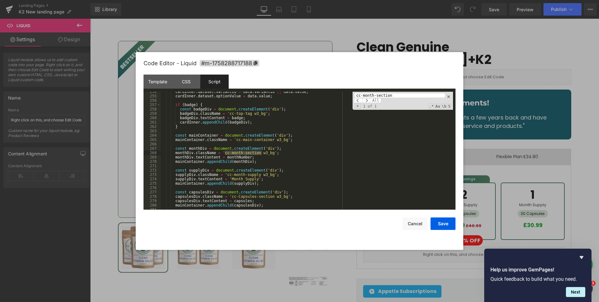
type input "cc-month-section"
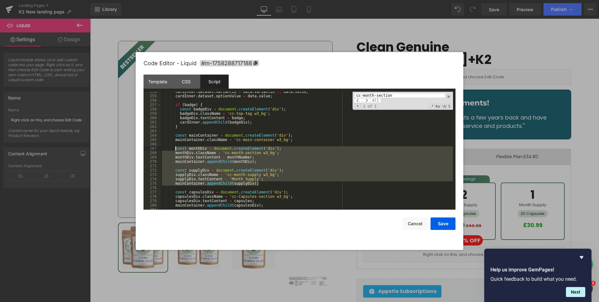
drag, startPoint x: 268, startPoint y: 181, endPoint x: 176, endPoint y: 149, distance: 97.5
click at [176, 149] on div "cardInner . dataset . variantId = data . variantId || data . value ; cardInner …" at bounding box center [307, 153] width 293 height 127
click at [301, 174] on div "cardInner . dataset . variantId = data . variantId || data . value ; cardInner …" at bounding box center [307, 153] width 293 height 127
drag, startPoint x: 261, startPoint y: 182, endPoint x: 176, endPoint y: 149, distance: 91.3
click at [176, 149] on div "cardInner . dataset . variantId = data . variantId || data . value ; cardInner …" at bounding box center [307, 153] width 293 height 127
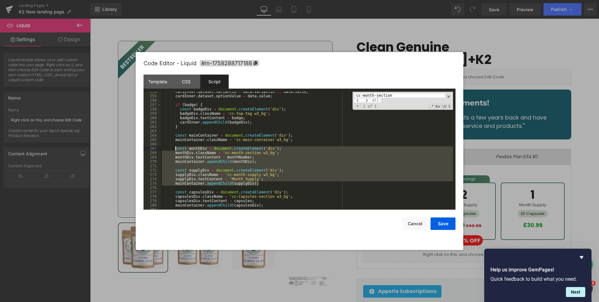
scroll to position [1128, 0]
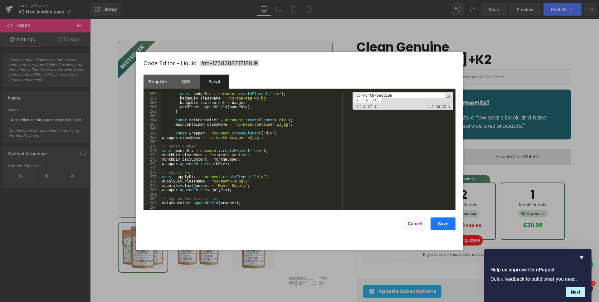
click at [439, 225] on button "Save" at bounding box center [443, 224] width 25 height 12
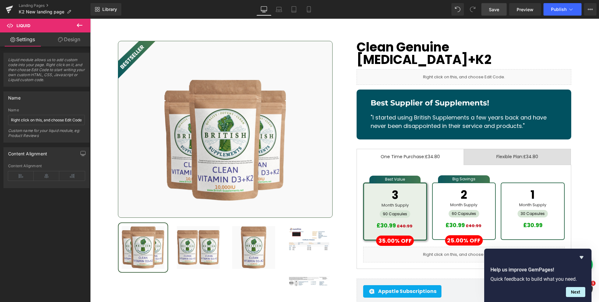
click at [497, 4] on link "Save" at bounding box center [494, 9] width 25 height 12
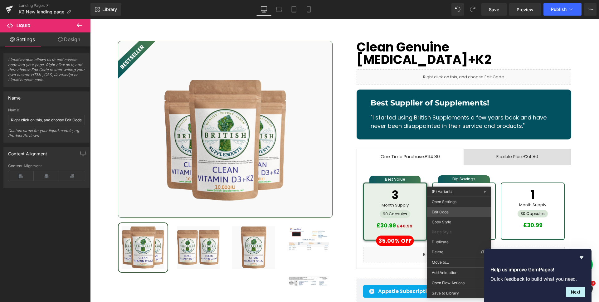
click at [439, 0] on div "Liquid You are previewing how the will restyle your page. You can not edit Elem…" at bounding box center [299, 0] width 599 height 0
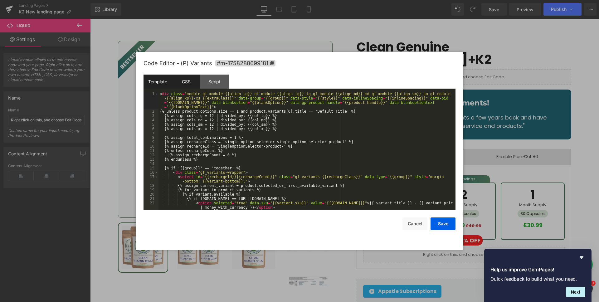
click at [189, 81] on div "CSS" at bounding box center [186, 82] width 28 height 14
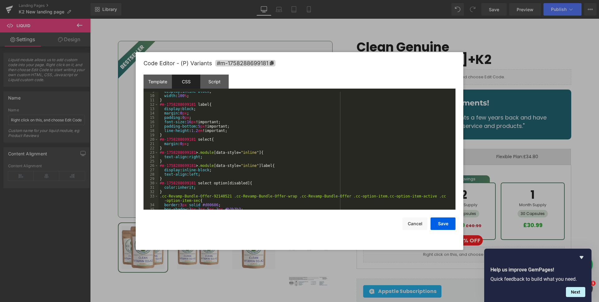
scroll to position [166, 0]
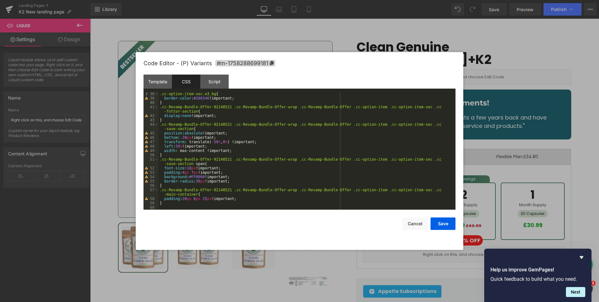
click at [175, 204] on div ".cc-option-item-sec.w3_bg { border-color : #286546 !important; } .cc-Revamp-Bun…" at bounding box center [306, 155] width 295 height 127
paste textarea
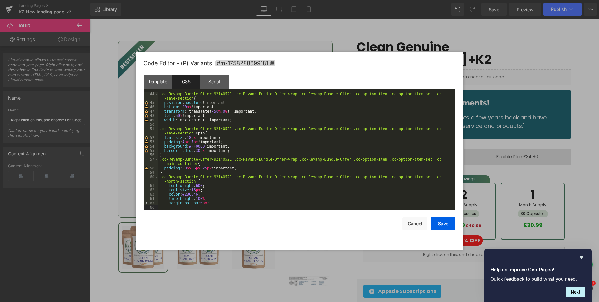
click at [204, 188] on div ".cc-Revamp-Bundle-Offer-92140521 .cc-Revamp-Bundle-Offer-wrap .cc-Revamp-Bundle…" at bounding box center [306, 157] width 295 height 131
click at [203, 190] on div ".cc-Revamp-Bundle-Offer-92140521 .cc-Revamp-Bundle-Offer-wrap .cc-Revamp-Bundle…" at bounding box center [306, 157] width 295 height 131
click at [200, 195] on div ".cc-Revamp-Bundle-Offer-92140521 .cc-Revamp-Bundle-Offer-wrap .cc-Revamp-Bundle…" at bounding box center [306, 157] width 295 height 131
click at [207, 199] on div ".cc-Revamp-Bundle-Offer-92140521 .cc-Revamp-Bundle-Offer-wrap .cc-Revamp-Bundle…" at bounding box center [306, 157] width 295 height 131
paste textarea
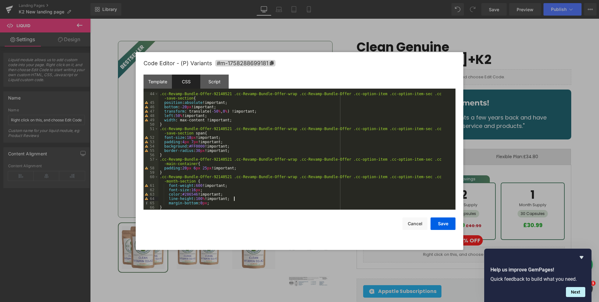
click at [209, 203] on div ".cc-Revamp-Bundle-Offer-92140521 .cc-Revamp-Bundle-Offer-wrap .cc-Revamp-Bundle…" at bounding box center [306, 157] width 295 height 131
click at [432, 219] on button "Save" at bounding box center [443, 224] width 25 height 12
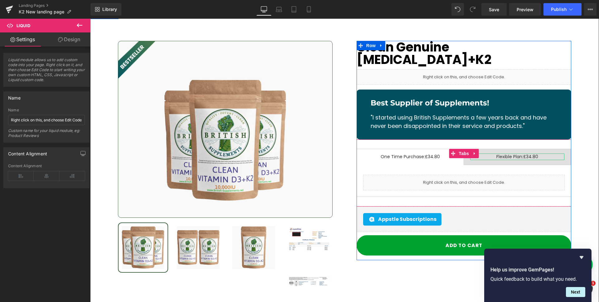
click at [495, 159] on div at bounding box center [517, 160] width 94 height 2
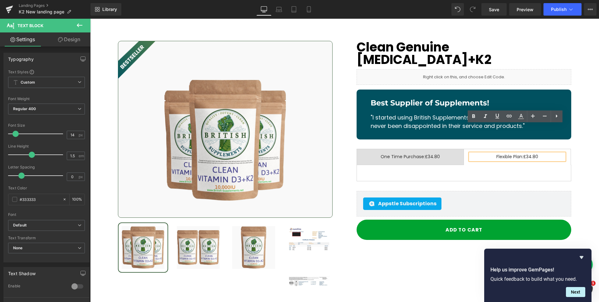
click at [439, 149] on span "One Time Purchase: £34.80 Text Block" at bounding box center [410, 157] width 107 height 16
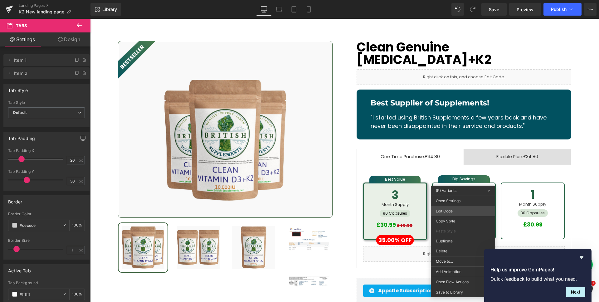
click at [459, 0] on div "Liquid You are previewing how the will restyle your page. You can not edit Elem…" at bounding box center [299, 0] width 599 height 0
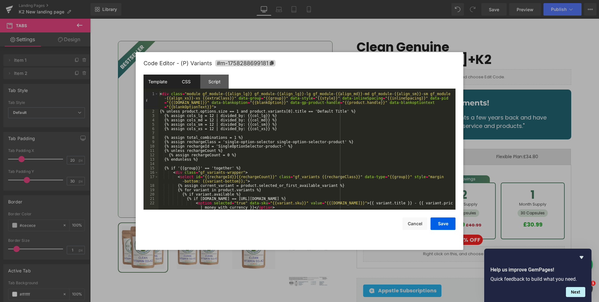
click at [179, 81] on div "CSS" at bounding box center [186, 82] width 28 height 14
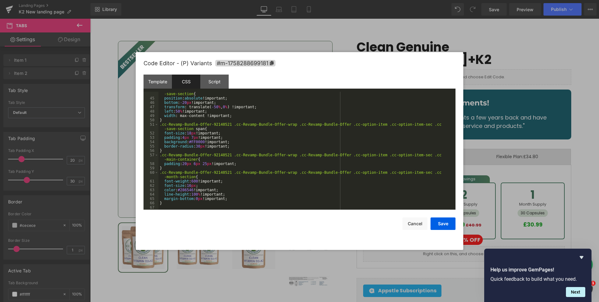
scroll to position [201, 0]
click at [168, 207] on div ".cc-Revamp-Bundle-Offer-92140521 .cc-Revamp-Bundle-Offer-wrap .cc-Revamp-Bundle…" at bounding box center [306, 152] width 295 height 131
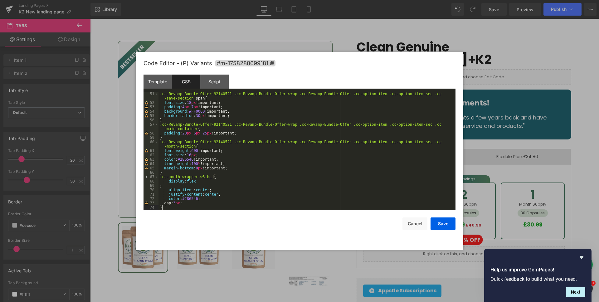
click at [159, 187] on div ".cc-Revamp-Bundle-Offer-92140521 .cc-Revamp-Bundle-Offer-wrap .cc-Revamp-Bundle…" at bounding box center [306, 157] width 295 height 131
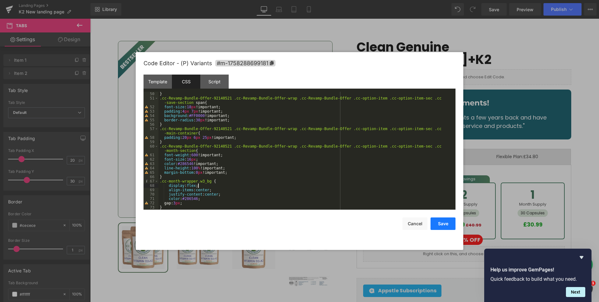
click at [441, 222] on button "Save" at bounding box center [443, 224] width 25 height 12
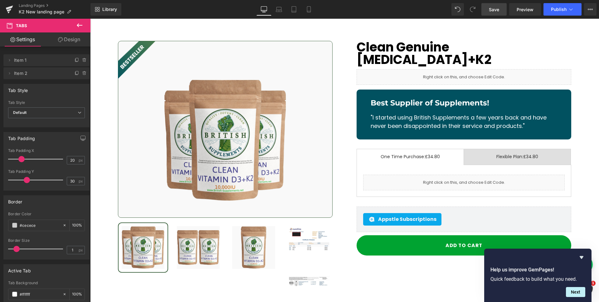
click at [488, 10] on link "Save" at bounding box center [494, 9] width 25 height 12
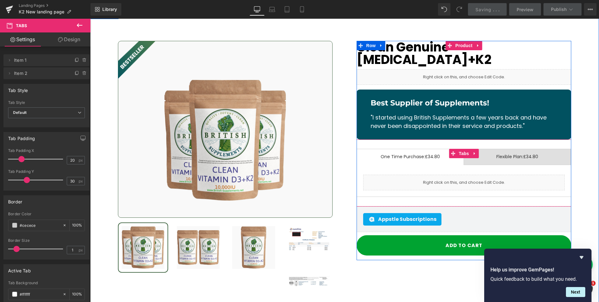
click at [476, 149] on li "Flexible Plan: £34.80 Text Block" at bounding box center [517, 157] width 107 height 16
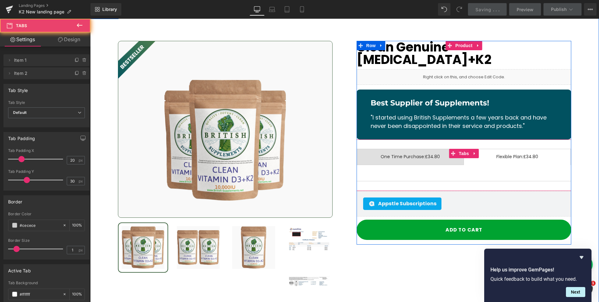
click at [432, 149] on li "One Time Purchase: £34.80 Text Block" at bounding box center [410, 157] width 107 height 16
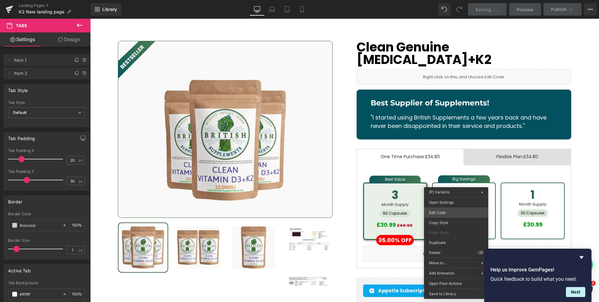
click at [447, 0] on div "Liquid You are previewing how the will restyle your page. You can not edit Elem…" at bounding box center [299, 0] width 599 height 0
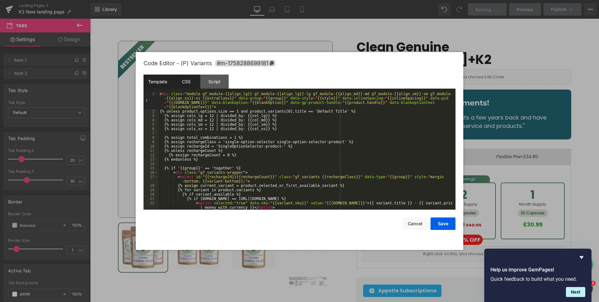
click at [195, 86] on div "CSS" at bounding box center [186, 82] width 28 height 14
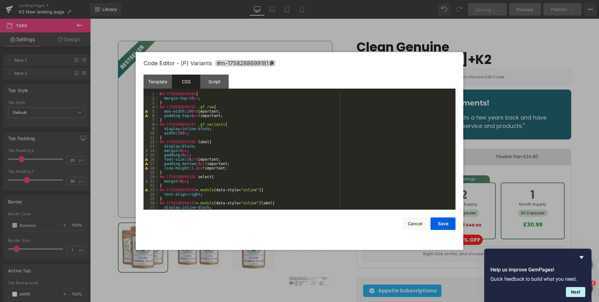
scroll to position [232, 0]
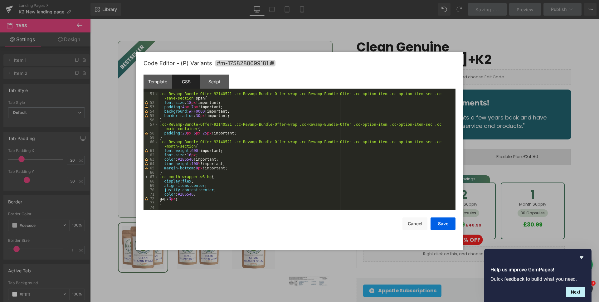
click at [171, 174] on div ".cc-Revamp-Bundle-Offer-92140521 .cc-Revamp-Bundle-Offer-wrap .cc-Revamp-Bundle…" at bounding box center [306, 157] width 295 height 131
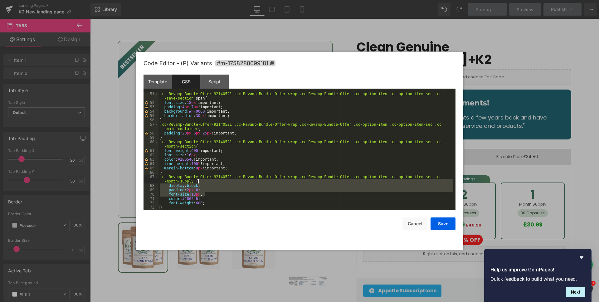
drag, startPoint x: 207, startPoint y: 193, endPoint x: 204, endPoint y: 182, distance: 10.8
click at [204, 182] on div ".cc-Revamp-Bundle-Offer-92140521 .cc-Revamp-Bundle-Offer-wrap .cc-Revamp-Bundle…" at bounding box center [306, 157] width 295 height 131
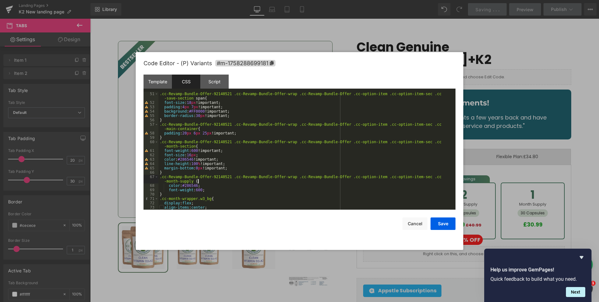
click at [200, 185] on div ".cc-Revamp-Bundle-Offer-92140521 .cc-Revamp-Bundle-Offer-wrap .cc-Revamp-Bundle…" at bounding box center [306, 157] width 295 height 131
click at [448, 222] on button "Save" at bounding box center [443, 224] width 25 height 12
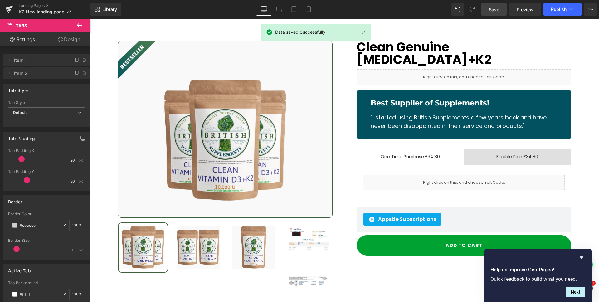
click at [493, 9] on span "Save" at bounding box center [494, 9] width 10 height 7
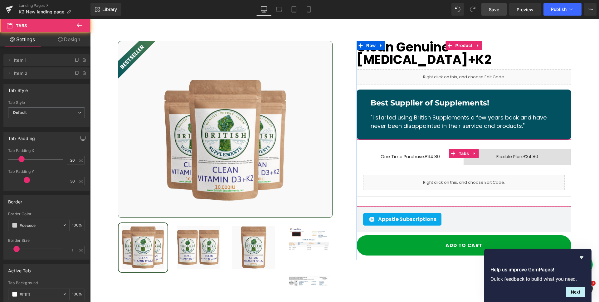
click at [491, 149] on span "Flexible Plan: £34.80 Text Block" at bounding box center [517, 157] width 107 height 16
click at [434, 149] on span "One Time Purchase: £34.80 Text Block" at bounding box center [410, 157] width 107 height 16
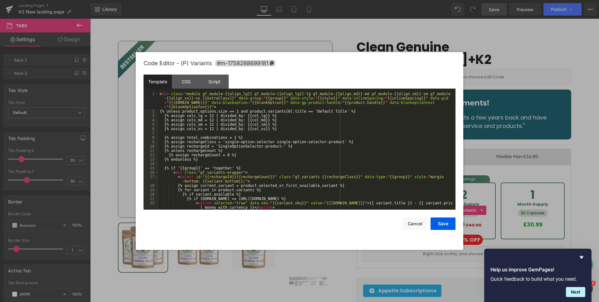
click at [458, 0] on div "Liquid You are previewing how the will restyle your page. You can not edit Elem…" at bounding box center [299, 0] width 599 height 0
click at [194, 88] on div "CSS" at bounding box center [186, 82] width 28 height 14
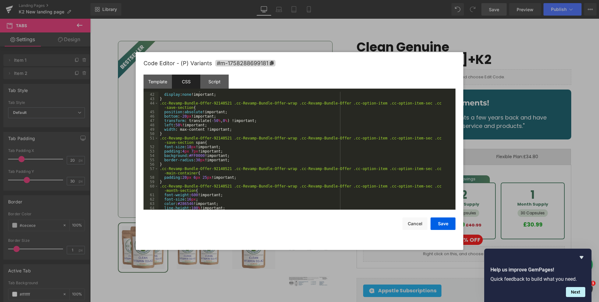
scroll to position [254, 0]
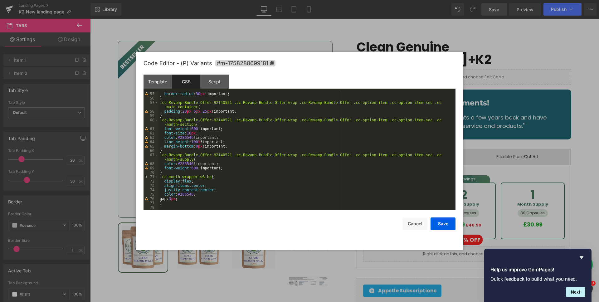
click at [198, 133] on div "border-radius : 30 px !important; } .cc-Revamp-Bundle-Offer-92140521 .cc-Revamp…" at bounding box center [306, 155] width 295 height 127
click at [443, 227] on button "Save" at bounding box center [443, 224] width 25 height 12
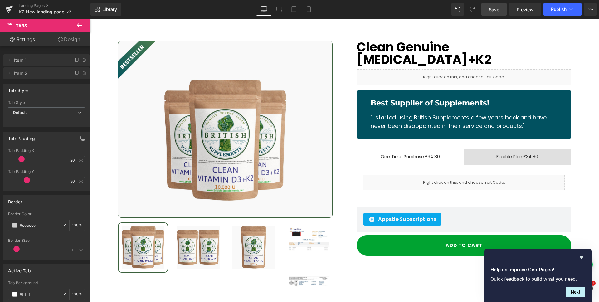
click at [499, 11] on span "Save" at bounding box center [494, 9] width 10 height 7
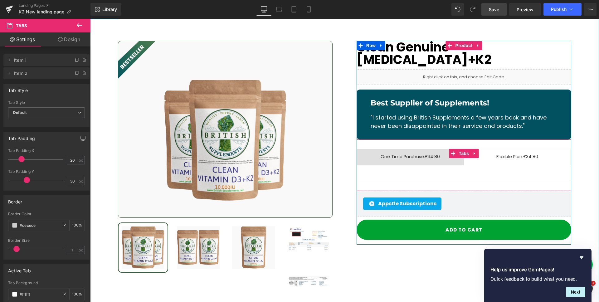
click at [485, 149] on span "Flexible Plan: £34.80 Text Block" at bounding box center [517, 157] width 107 height 16
click at [436, 149] on span "One Time Purchase: £34.80 Text Block" at bounding box center [410, 157] width 107 height 16
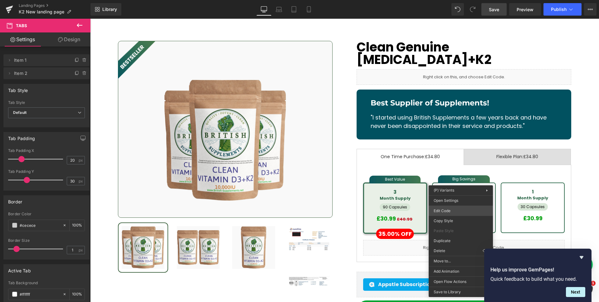
click at [457, 0] on div "Liquid You are previewing how the will restyle your page. You can not edit Elem…" at bounding box center [299, 0] width 599 height 0
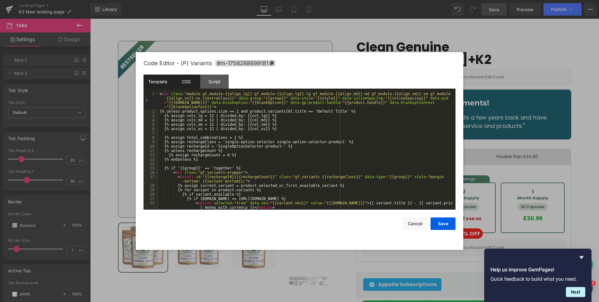
click at [186, 85] on div "CSS" at bounding box center [186, 82] width 28 height 14
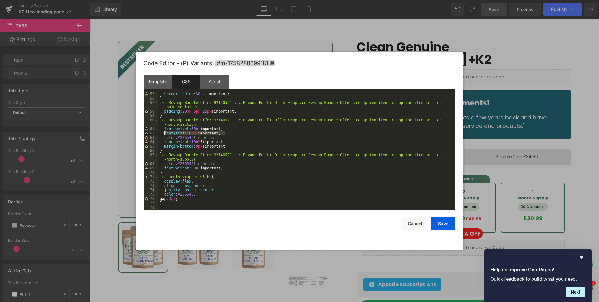
drag, startPoint x: 227, startPoint y: 132, endPoint x: 165, endPoint y: 132, distance: 61.8
click at [165, 132] on div "border-radius : 30 px !important; } .cc-Revamp-Bundle-Offer-92140521 .cc-Revamp…" at bounding box center [306, 155] width 295 height 127
click at [228, 166] on div "border-radius : 30 px !important; } .cc-Revamp-Bundle-Offer-92140521 .cc-Revamp…" at bounding box center [306, 155] width 295 height 127
drag, startPoint x: 447, startPoint y: 229, endPoint x: 357, endPoint y: 210, distance: 92.1
click at [447, 229] on button "Save" at bounding box center [443, 224] width 25 height 12
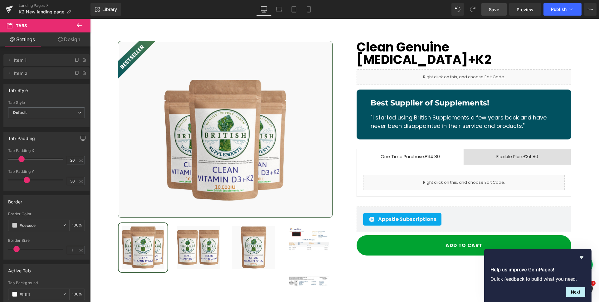
click at [494, 13] on link "Save" at bounding box center [494, 9] width 25 height 12
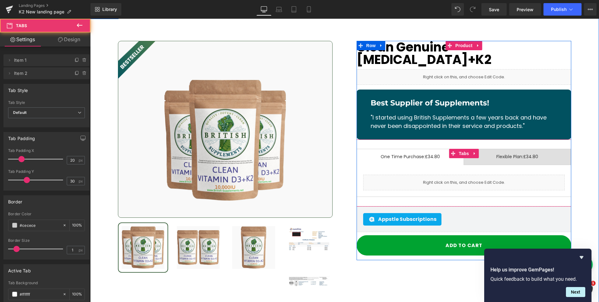
click at [477, 149] on span "Flexible Plan: £34.80 Text Block" at bounding box center [517, 157] width 107 height 16
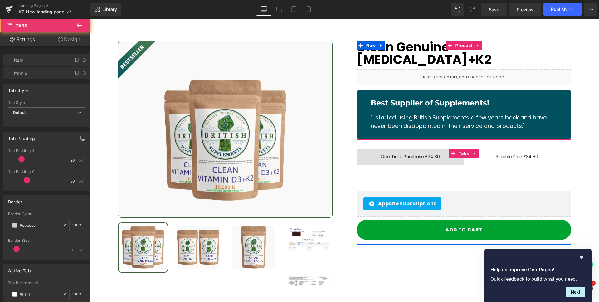
click at [432, 149] on span "One Time Purchase: £34.80 Text Block" at bounding box center [410, 157] width 107 height 16
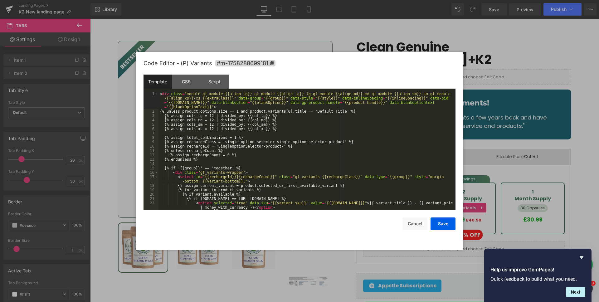
click at [452, 0] on div "Liquid You are previewing how the will restyle your page. You can not edit Elem…" at bounding box center [299, 0] width 599 height 0
click at [189, 88] on div "CSS" at bounding box center [186, 82] width 28 height 14
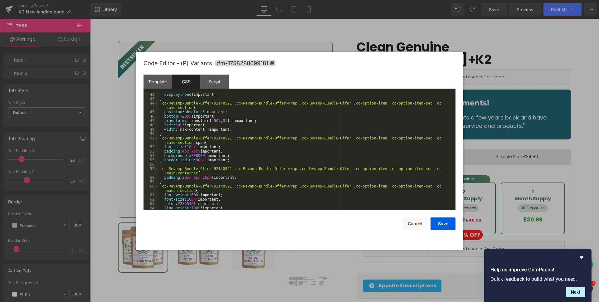
scroll to position [258, 0]
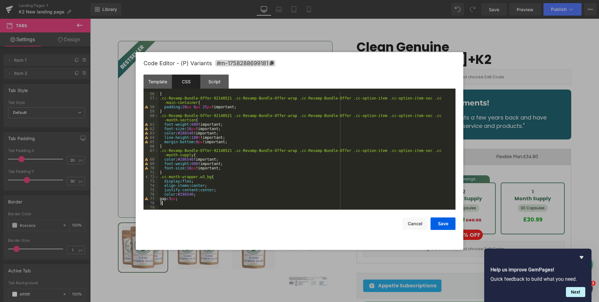
click at [172, 203] on div "} .cc-Revamp-Bundle-Offer-92140521 .cc-Revamp-Bundle-Offer-wrap .cc-Revamp-Bund…" at bounding box center [306, 155] width 295 height 127
paste textarea
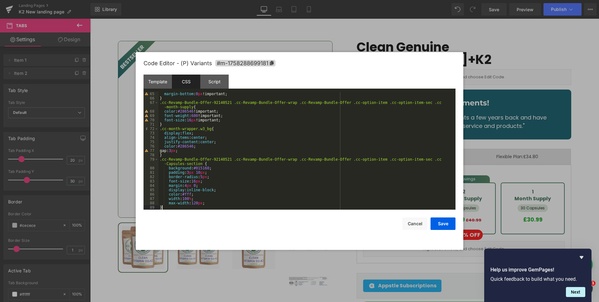
scroll to position [306, 0]
click at [212, 167] on div "margin-bottom : 0 px !important; } .cc-Revamp-Bundle-Offer-92140521 .cc-Revamp-…" at bounding box center [306, 155] width 295 height 127
click at [209, 177] on div "margin-bottom : 0 px !important; } .cc-Revamp-Bundle-Offer-92140521 .cc-Revamp-…" at bounding box center [306, 155] width 295 height 127
click at [214, 175] on div "margin-bottom : 0 px !important; } .cc-Revamp-Bundle-Offer-92140521 .cc-Revamp-…" at bounding box center [306, 155] width 295 height 127
click at [194, 193] on div "margin-bottom : 0 px !important; } .cc-Revamp-Bundle-Offer-92140521 .cc-Revamp-…" at bounding box center [306, 155] width 295 height 127
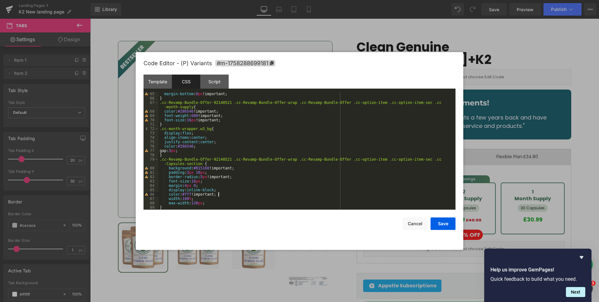
click at [205, 204] on div "margin-bottom : 0 px !important; } .cc-Revamp-Bundle-Offer-92140521 .cc-Revamp-…" at bounding box center [306, 155] width 295 height 127
click at [193, 200] on div "margin-bottom : 0 px !important; } .cc-Revamp-Bundle-Offer-92140521 .cc-Revamp-…" at bounding box center [306, 155] width 295 height 127
click at [203, 182] on div "margin-bottom : 0 px !important; } .cc-Revamp-Bundle-Offer-92140521 .cc-Revamp-…" at bounding box center [306, 155] width 295 height 127
click at [430, 226] on div "Save Cancel" at bounding box center [300, 220] width 312 height 20
click at [449, 224] on button "Save" at bounding box center [443, 224] width 25 height 12
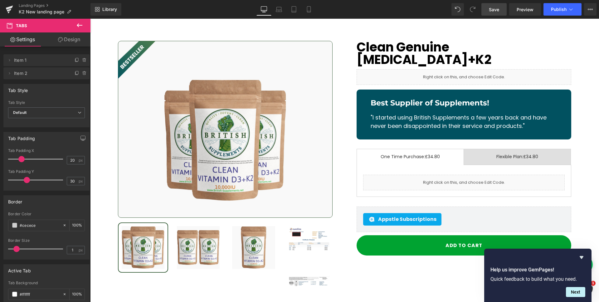
click at [500, 8] on link "Save" at bounding box center [494, 9] width 25 height 12
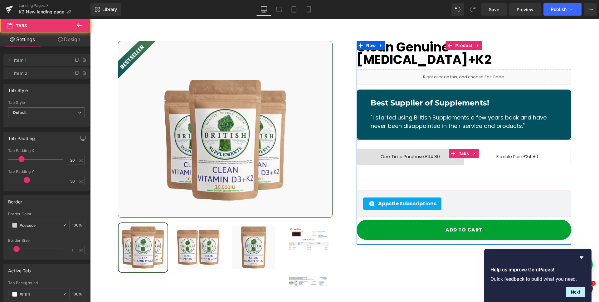
click at [478, 149] on span "Flexible Plan: £34.80 Text Block" at bounding box center [517, 157] width 107 height 16
click at [428, 149] on span "One Time Purchase: £34.80 Text Block" at bounding box center [410, 157] width 107 height 16
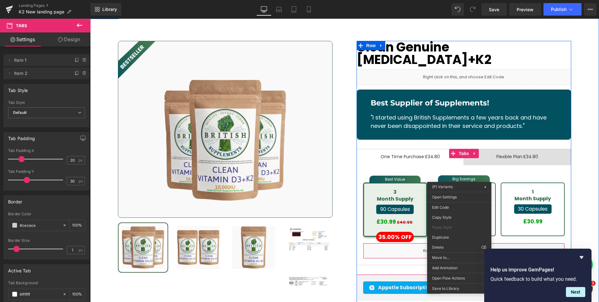
click at [521, 243] on div "Liquid" at bounding box center [464, 251] width 202 height 16
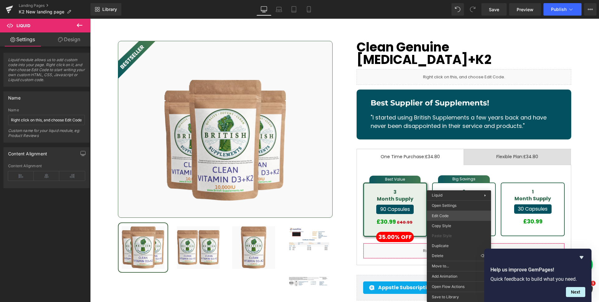
click at [454, 0] on div "Liquid You are previewing how the will restyle your page. You can not edit Elem…" at bounding box center [299, 0] width 599 height 0
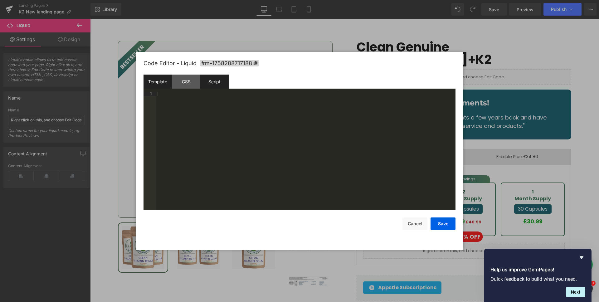
click at [212, 87] on div "Script" at bounding box center [214, 82] width 28 height 14
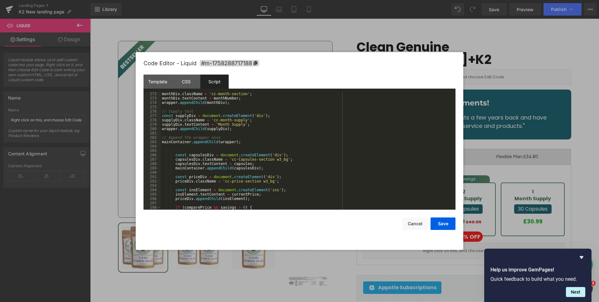
scroll to position [1208, 0]
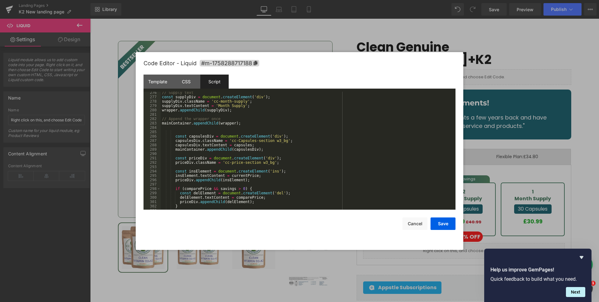
click at [299, 162] on div "// Supply text const supplyDiv = document . createElement ( 'div' ) ; supplyDiv…" at bounding box center [307, 154] width 293 height 127
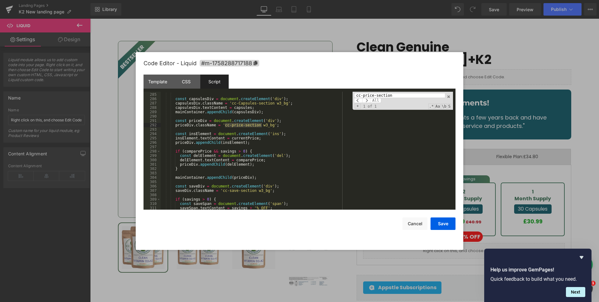
scroll to position [1245, 0]
type input "cc-price-section"
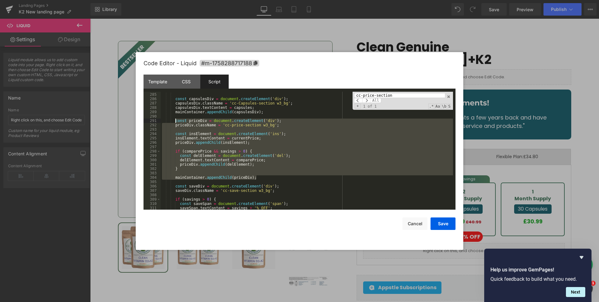
drag, startPoint x: 259, startPoint y: 178, endPoint x: 176, endPoint y: 119, distance: 102.1
click at [176, 119] on div "const capsulesDiv = document . createElement ( 'div' ) ; capsulesDiv . classNam…" at bounding box center [307, 151] width 293 height 127
click at [192, 176] on div "const capsulesDiv = document . createElement ( 'div' ) ; capsulesDiv . classNam…" at bounding box center [307, 151] width 293 height 127
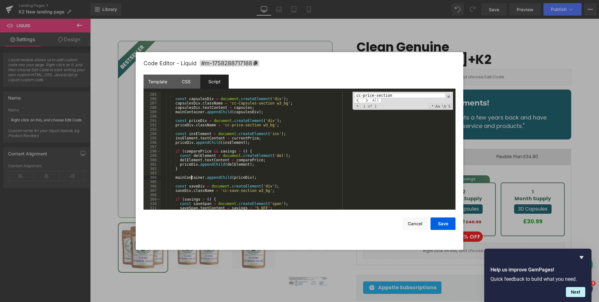
click at [180, 170] on div "const capsulesDiv = document . createElement ( 'div' ) ; capsulesDiv . classNam…" at bounding box center [307, 151] width 293 height 127
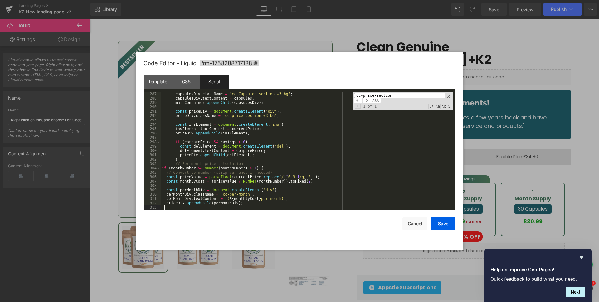
scroll to position [1254, 0]
click at [443, 223] on button "Save" at bounding box center [443, 224] width 25 height 12
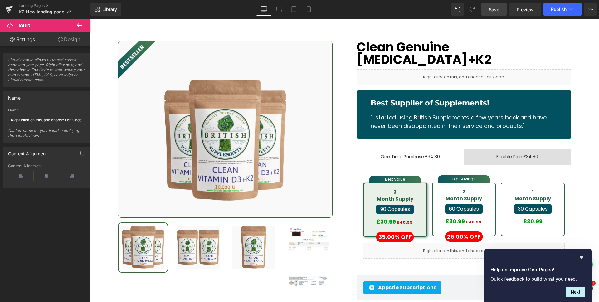
click at [497, 10] on span "Save" at bounding box center [494, 9] width 10 height 7
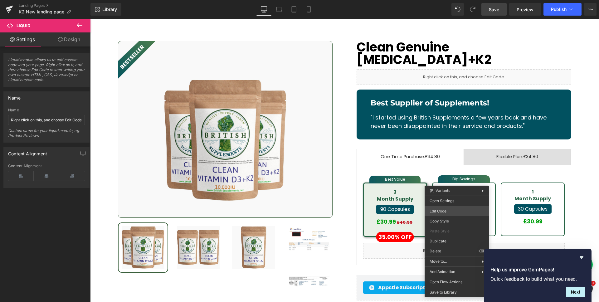
click at [450, 0] on div "Liquid You are previewing how the will restyle your page. You can not edit Elem…" at bounding box center [299, 0] width 599 height 0
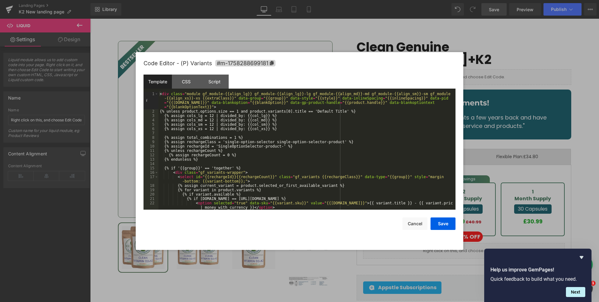
click at [489, 221] on div at bounding box center [299, 151] width 599 height 302
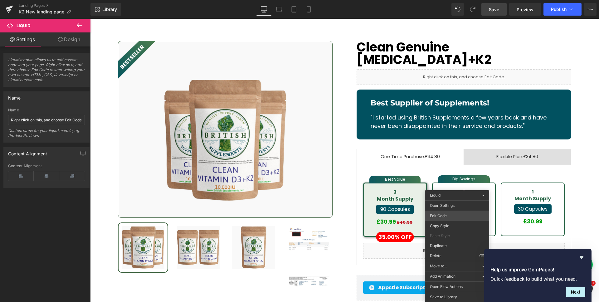
click at [453, 0] on div "Liquid You are previewing how the will restyle your page. You can not edit Elem…" at bounding box center [299, 0] width 599 height 0
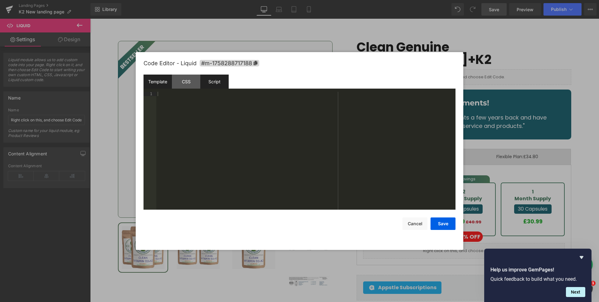
click at [214, 86] on div "Script" at bounding box center [214, 82] width 28 height 14
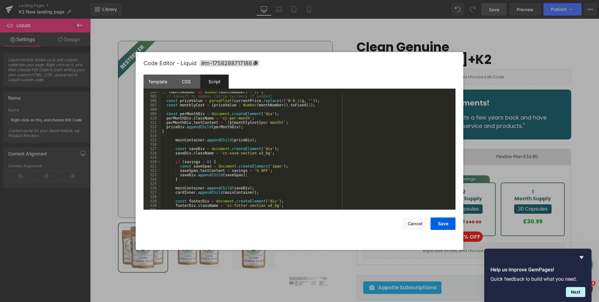
scroll to position [1293, 0]
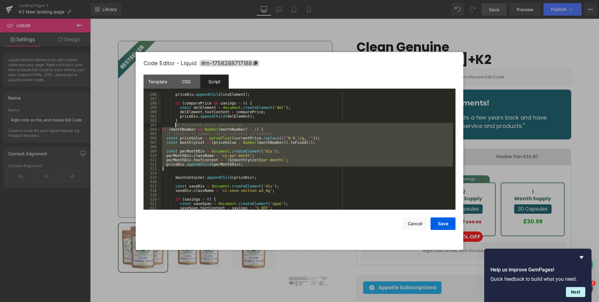
drag, startPoint x: 170, startPoint y: 168, endPoint x: 175, endPoint y: 126, distance: 42.1
click at [175, 126] on div "insElement . textContent = currentPrice ; priceDiv . appendChild ( insElement )…" at bounding box center [307, 151] width 293 height 127
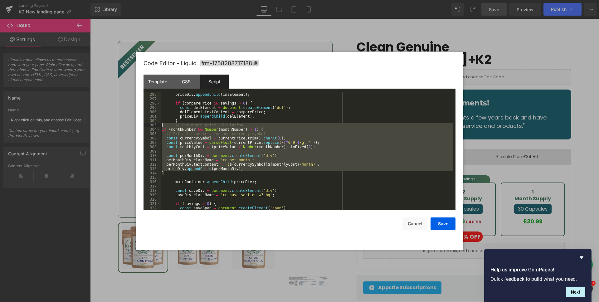
drag, startPoint x: 168, startPoint y: 172, endPoint x: 162, endPoint y: 128, distance: 44.7
click at [162, 126] on div "insElement . textContent = currentPrice ; priceDiv . appendChild ( insElement )…" at bounding box center [307, 151] width 293 height 127
click at [177, 170] on div "insElement . textContent = currentPrice ; priceDiv . appendChild ( insElement )…" at bounding box center [307, 151] width 293 height 127
drag, startPoint x: 165, startPoint y: 172, endPoint x: 160, endPoint y: 130, distance: 42.4
click at [160, 130] on pre "295 296 297 298 299 300 301 302 303 304 305 306 307 308 309 310 311 312 313 314…" at bounding box center [300, 151] width 312 height 118
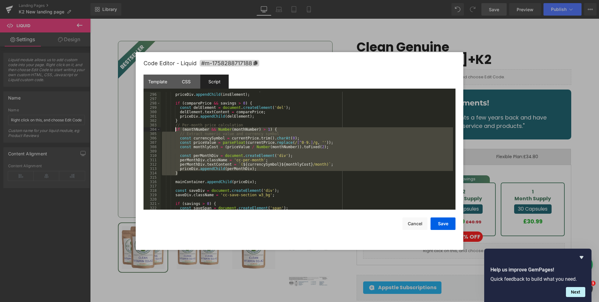
click at [324, 179] on div "insElement . textContent = currentPrice ; priceDiv . appendChild ( insElement )…" at bounding box center [307, 151] width 293 height 127
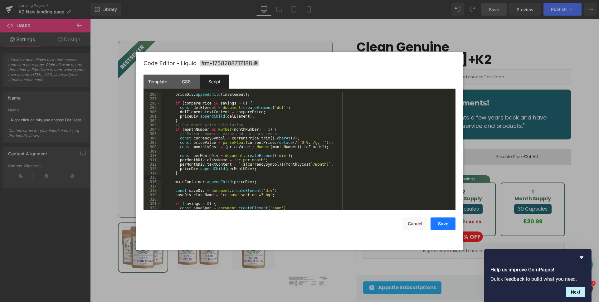
click at [447, 222] on button "Save" at bounding box center [443, 224] width 25 height 12
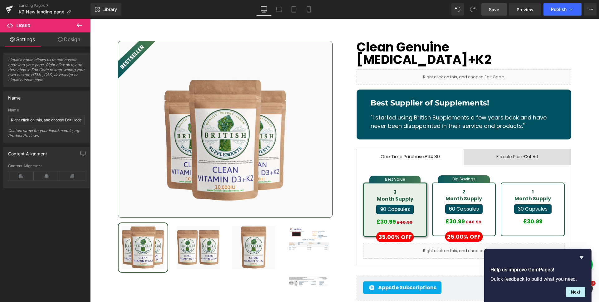
click at [490, 10] on span "Save" at bounding box center [494, 9] width 10 height 7
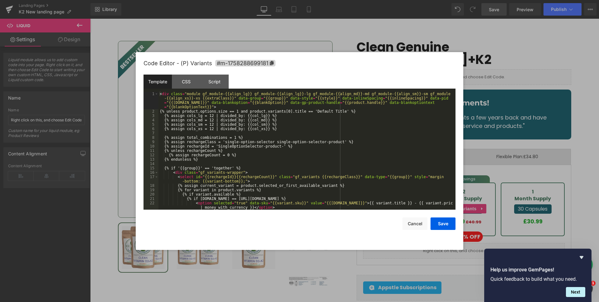
drag, startPoint x: 455, startPoint y: 210, endPoint x: 451, endPoint y: 211, distance: 5.2
click at [455, 0] on div "Liquid You are previewing how the will restyle your page. You can not edit Elem…" at bounding box center [299, 0] width 599 height 0
drag, startPoint x: 193, startPoint y: 85, endPoint x: 196, endPoint y: 90, distance: 6.0
click at [193, 85] on div "CSS" at bounding box center [186, 82] width 28 height 14
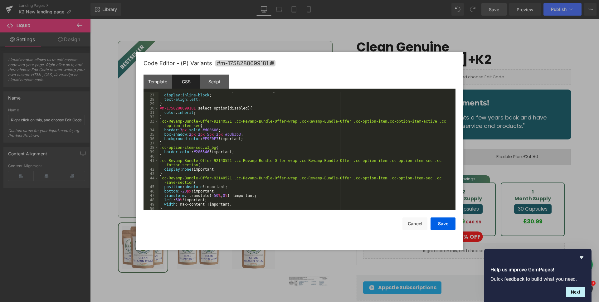
scroll to position [310, 0]
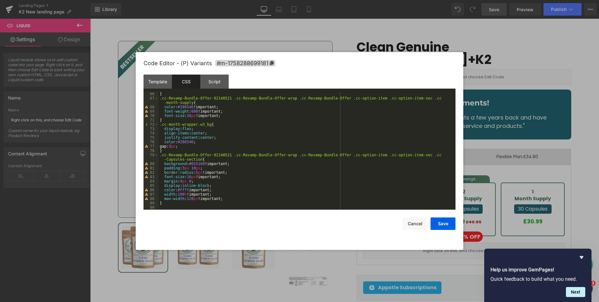
click at [181, 206] on div "} .cc-Revamp-Bundle-Offer-92140521 .cc-Revamp-Bundle-Offer-wrap .cc-Revamp-Bund…" at bounding box center [306, 155] width 295 height 127
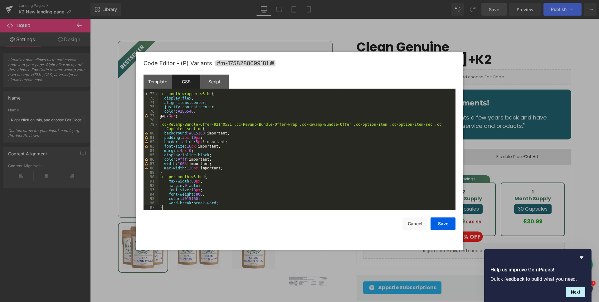
scroll to position [341, 0]
click at [447, 226] on button "Save" at bounding box center [443, 224] width 25 height 12
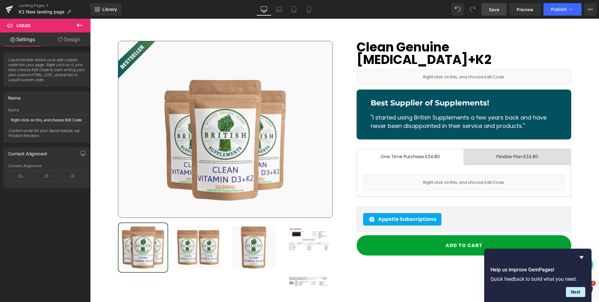
click at [494, 9] on span "Save" at bounding box center [494, 9] width 10 height 7
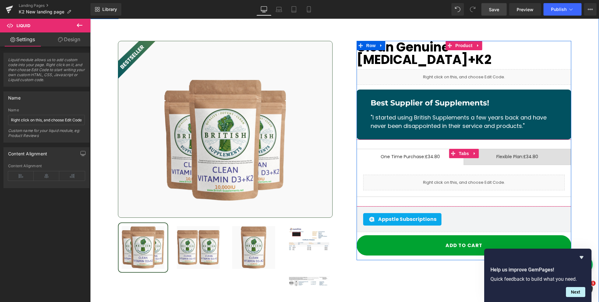
click at [484, 149] on span "Flexible Plan: £34.80 Text Block" at bounding box center [517, 157] width 107 height 16
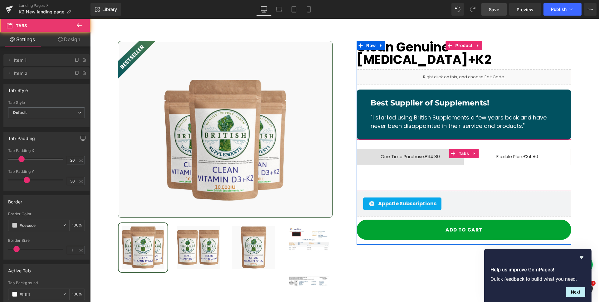
click at [420, 149] on span "One Time Purchase: £34.80 Text Block" at bounding box center [410, 157] width 107 height 16
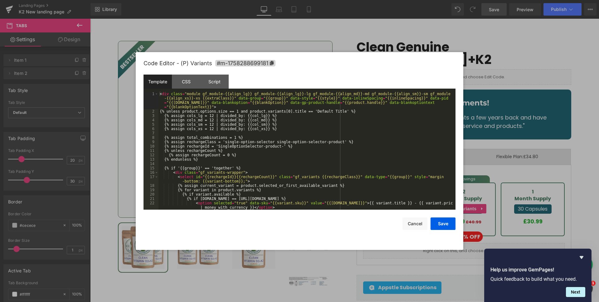
click at [457, 0] on div "Liquid You are previewing how the will restyle your page. You can not edit Elem…" at bounding box center [299, 0] width 599 height 0
click at [176, 81] on div "CSS" at bounding box center [186, 82] width 28 height 14
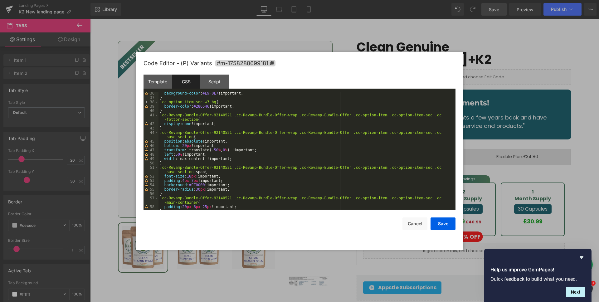
scroll to position [139, 0]
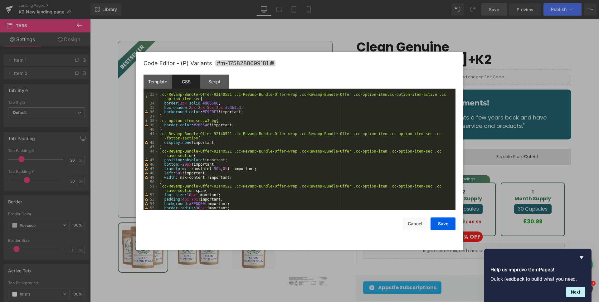
click at [250, 122] on div "} .cc-Revamp-Bundle-Offer-92140521 .cc-Revamp-Bundle-Offer-wrap .cc-Revamp-Bund…" at bounding box center [306, 151] width 295 height 127
click at [248, 124] on div "} .cc-Revamp-Bundle-Offer-92140521 .cc-Revamp-Bundle-Offer-wrap .cc-Revamp-Bund…" at bounding box center [306, 151] width 295 height 127
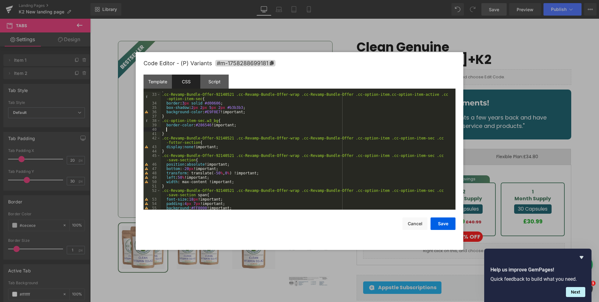
paste textarea
click at [433, 222] on button "Save" at bounding box center [443, 224] width 25 height 12
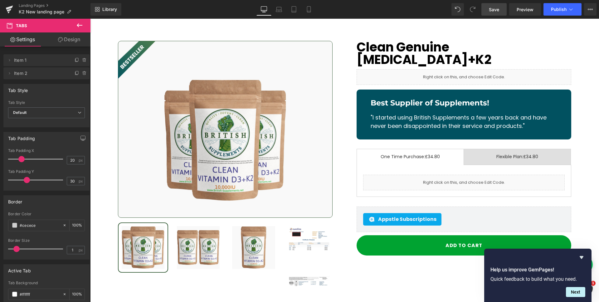
click at [496, 15] on link "Save" at bounding box center [494, 9] width 25 height 12
click at [495, 10] on span "Save" at bounding box center [494, 9] width 10 height 7
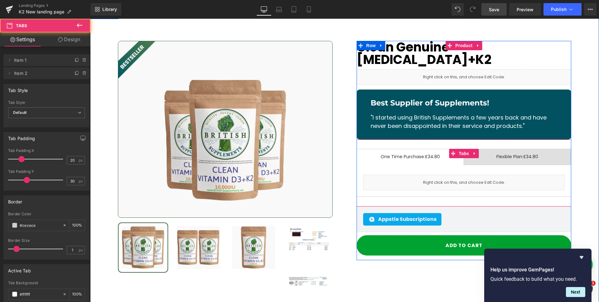
click at [446, 149] on span "One Time Purchase: £34.80 Text Block" at bounding box center [410, 157] width 107 height 16
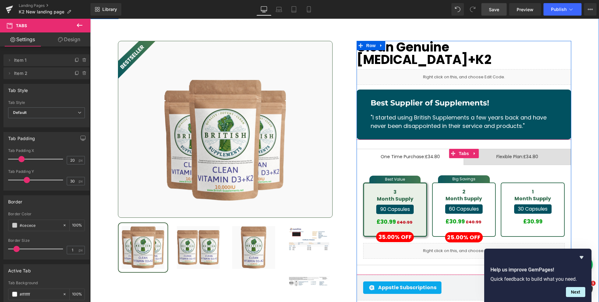
click at [470, 246] on icon at bounding box center [471, 248] width 3 height 4
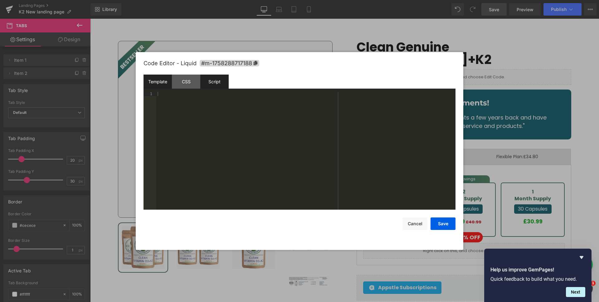
click at [214, 82] on div "Script" at bounding box center [214, 82] width 28 height 14
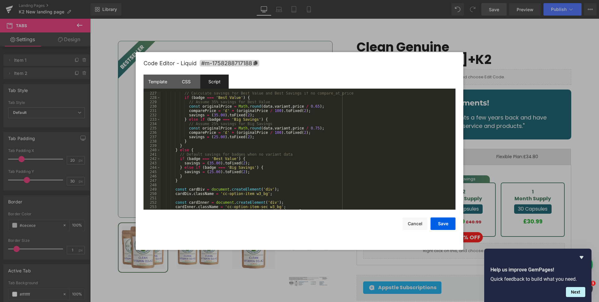
scroll to position [1012, 0]
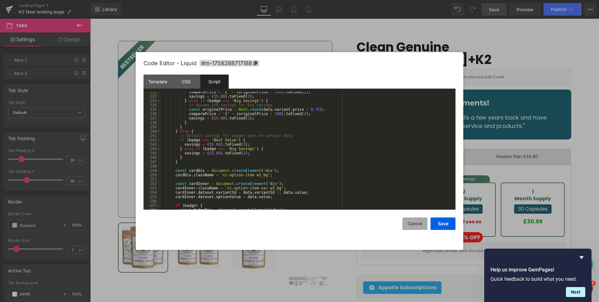
click at [412, 225] on button "Cancel" at bounding box center [415, 224] width 25 height 12
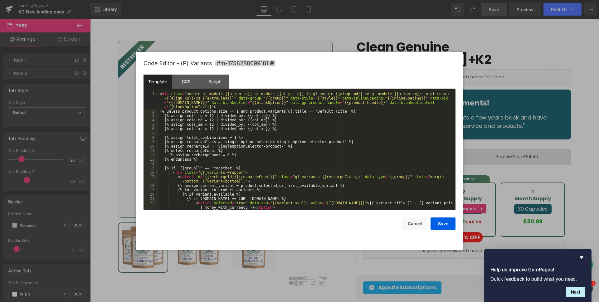
click at [457, 0] on div "Liquid You are previewing how the will restyle your page. You can not edit Elem…" at bounding box center [299, 0] width 599 height 0
click at [212, 86] on div "Script" at bounding box center [214, 82] width 28 height 14
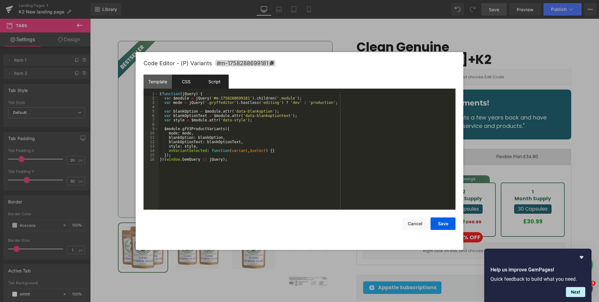
click at [184, 86] on div "CSS" at bounding box center [186, 82] width 28 height 14
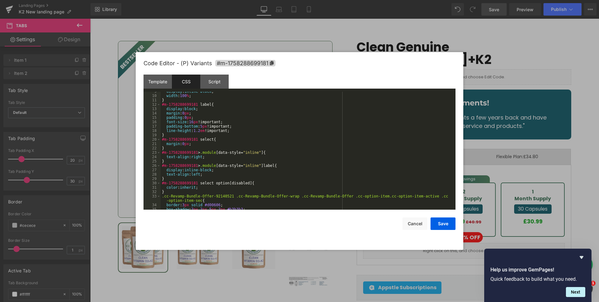
scroll to position [350, 0]
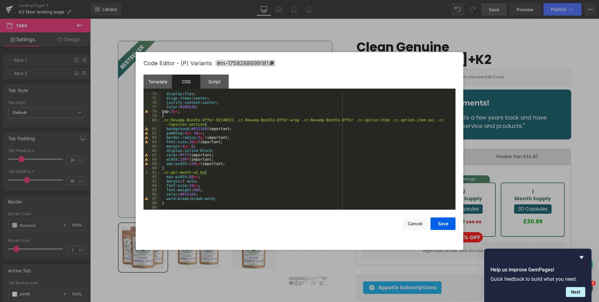
click at [178, 204] on div "display : flex ; align-items : center ; justify-content : center ; color : #286…" at bounding box center [307, 155] width 293 height 127
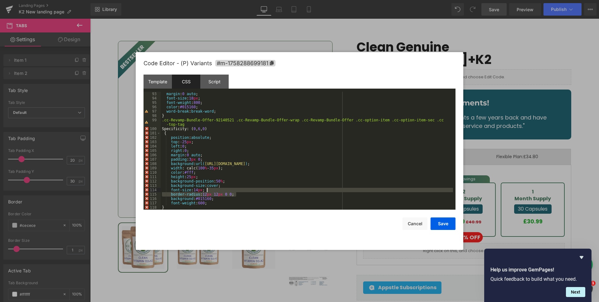
drag, startPoint x: 244, startPoint y: 194, endPoint x: 242, endPoint y: 189, distance: 4.9
click at [242, 189] on div "margin : 0 auto ; font-size : 18 px ; font-weight : 800 ; color : #015160 ; wor…" at bounding box center [307, 155] width 293 height 127
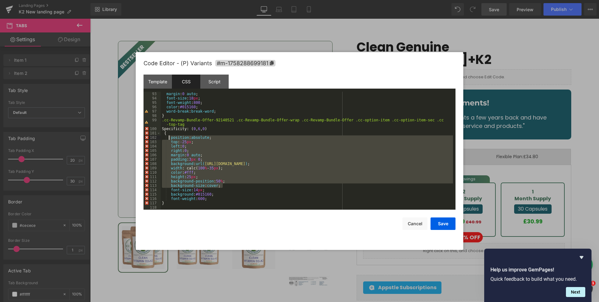
drag, startPoint x: 228, startPoint y: 184, endPoint x: 170, endPoint y: 137, distance: 74.6
click at [170, 137] on div "margin : 0 auto ; font-size : 18 px ; font-weight : 800 ; color : #015160 ; wor…" at bounding box center [307, 155] width 293 height 127
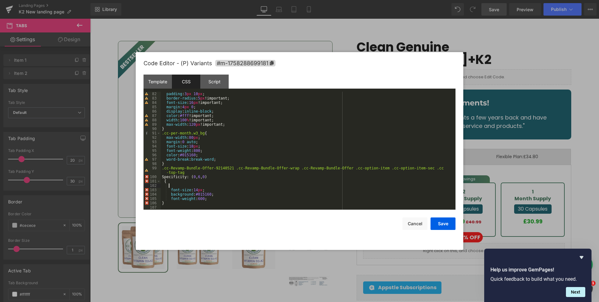
scroll to position [389, 0]
drag, startPoint x: 213, startPoint y: 179, endPoint x: 211, endPoint y: 175, distance: 4.2
click at [210, 172] on div "padding : 3 px 10 px ; border-radius : 5 px !important; font-size : 16 px !impo…" at bounding box center [307, 155] width 293 height 127
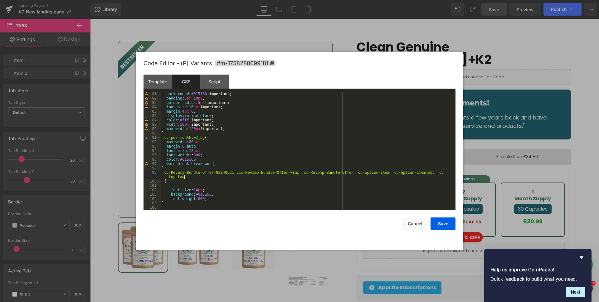
click at [206, 190] on div "background : #015160 !important; padding : 3 px 10 px ; border-radius : 5 px !i…" at bounding box center [307, 155] width 293 height 127
click at [214, 195] on div "background : #015160 !important; padding : 3 px 10 px ; border-radius : 5 px !i…" at bounding box center [307, 155] width 293 height 127
paste textarea
click at [207, 198] on div "background : #015160 !important; padding : 3 px 10 px ; border-radius : 5 px !i…" at bounding box center [307, 155] width 293 height 127
click at [441, 226] on button "Save" at bounding box center [443, 224] width 25 height 12
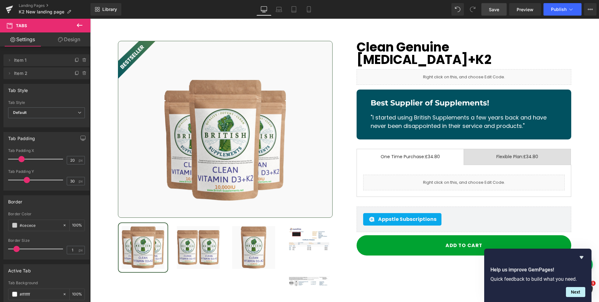
click at [485, 9] on link "Save" at bounding box center [494, 9] width 25 height 12
click at [76, 24] on icon at bounding box center [79, 25] width 7 height 7
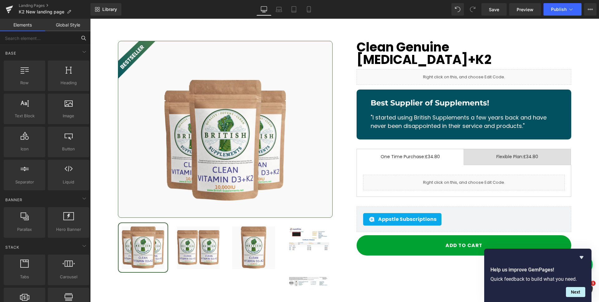
click at [41, 38] on input "text" at bounding box center [38, 38] width 77 height 14
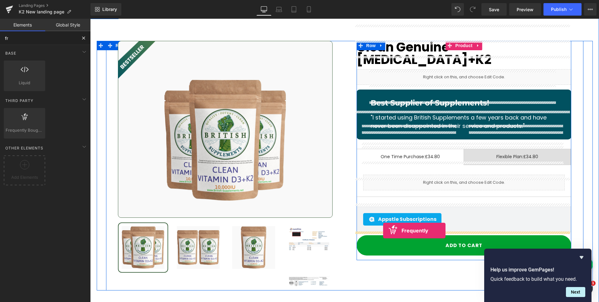
drag, startPoint x: 113, startPoint y: 143, endPoint x: 383, endPoint y: 231, distance: 284.3
drag, startPoint x: 288, startPoint y: 199, endPoint x: 410, endPoint y: 228, distance: 125.3
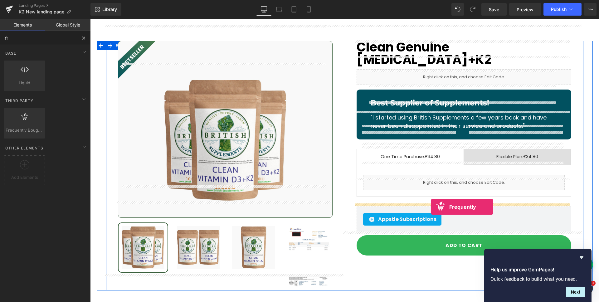
drag, startPoint x: 116, startPoint y: 137, endPoint x: 431, endPoint y: 207, distance: 323.0
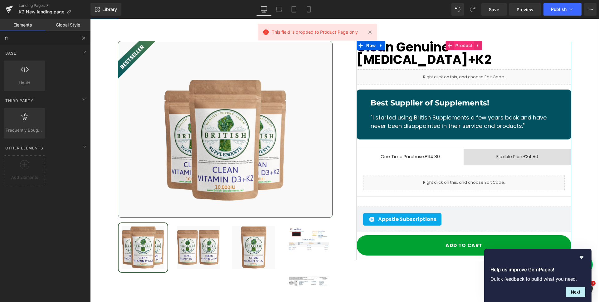
click at [463, 41] on span "Product" at bounding box center [464, 45] width 20 height 9
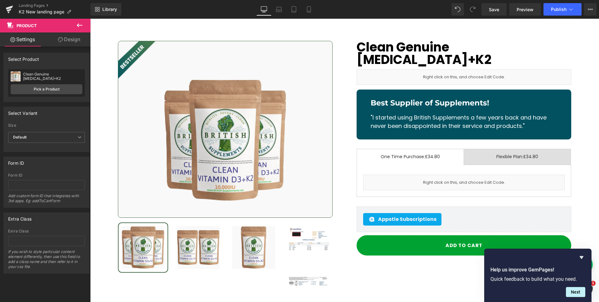
click at [80, 25] on icon at bounding box center [80, 25] width 6 height 4
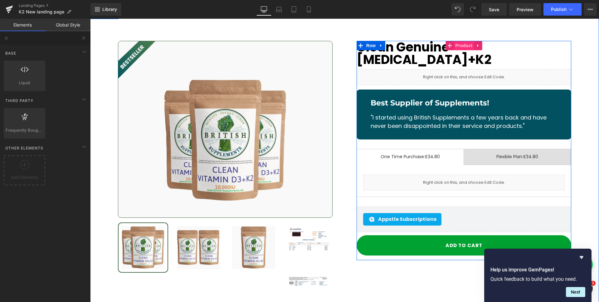
click at [460, 41] on span "Product" at bounding box center [464, 45] width 20 height 9
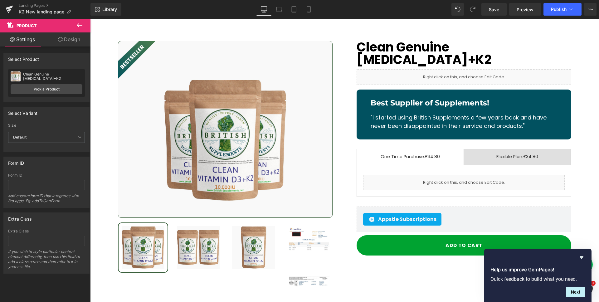
click at [72, 21] on button at bounding box center [80, 26] width 22 height 14
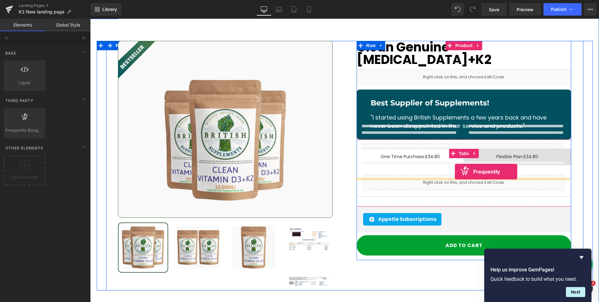
drag, startPoint x: 332, startPoint y: 136, endPoint x: 455, endPoint y: 172, distance: 127.8
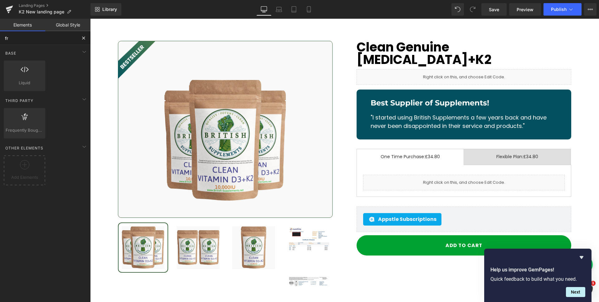
click at [58, 37] on input "fr" at bounding box center [38, 38] width 77 height 14
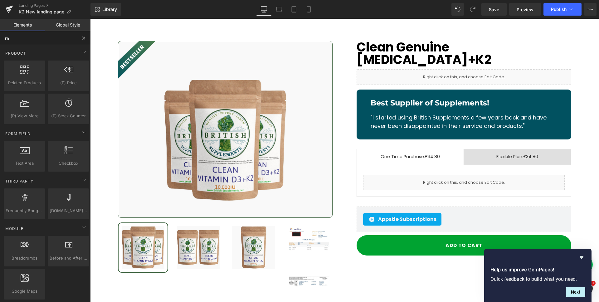
type input "rev"
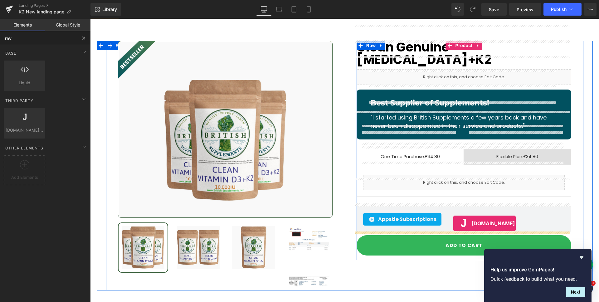
drag, startPoint x: 355, startPoint y: 117, endPoint x: 454, endPoint y: 224, distance: 145.1
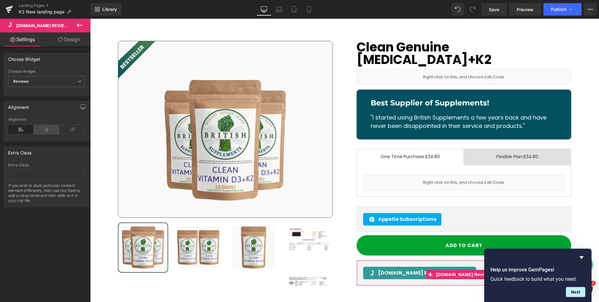
click at [49, 128] on icon at bounding box center [47, 129] width 26 height 9
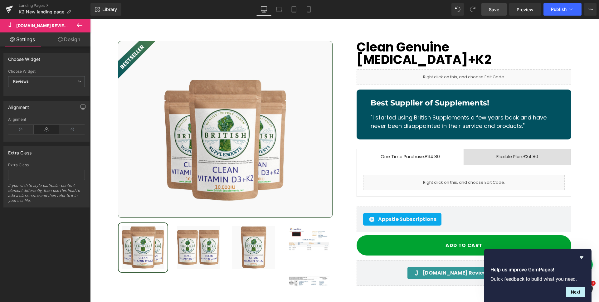
click at [501, 8] on link "Save" at bounding box center [494, 9] width 25 height 12
